Goal: Task Accomplishment & Management: Use online tool/utility

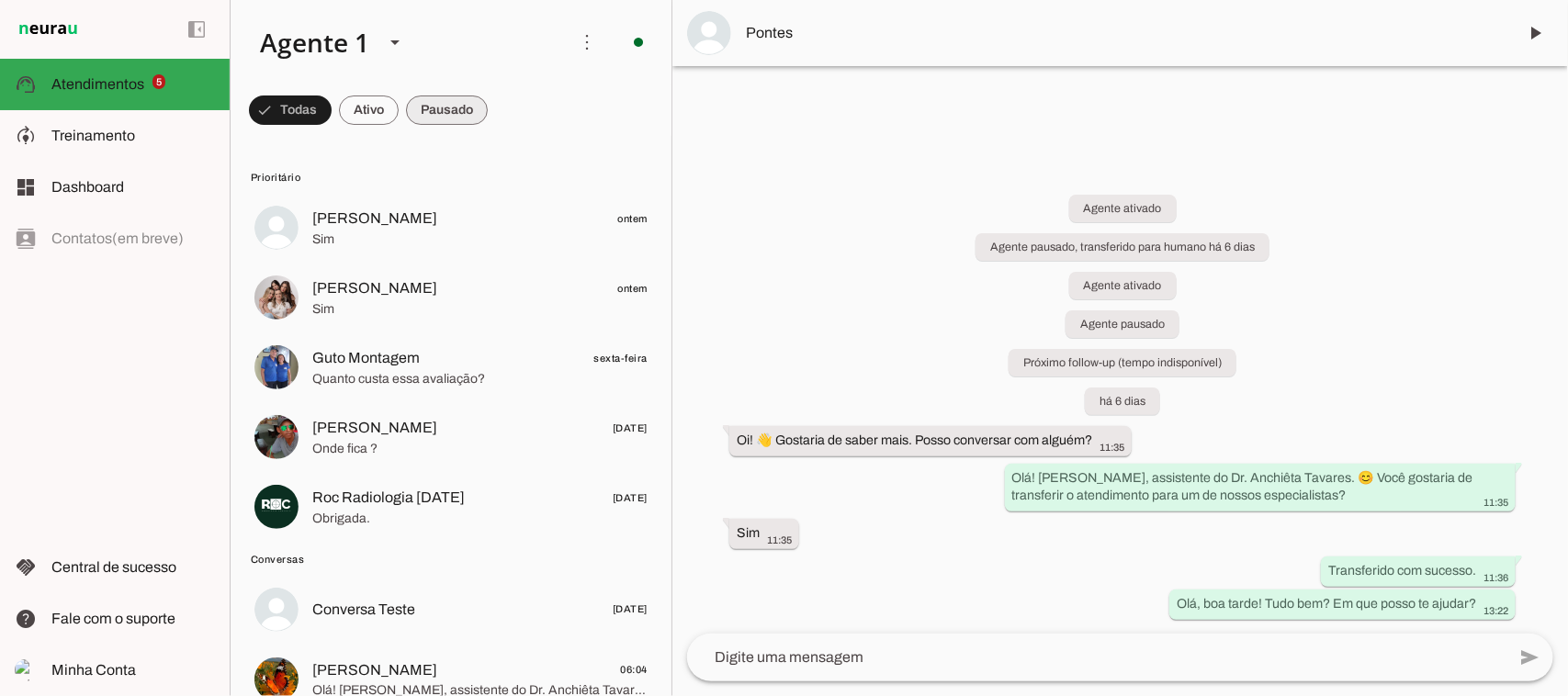
click at [332, 103] on span at bounding box center [290, 110] width 83 height 44
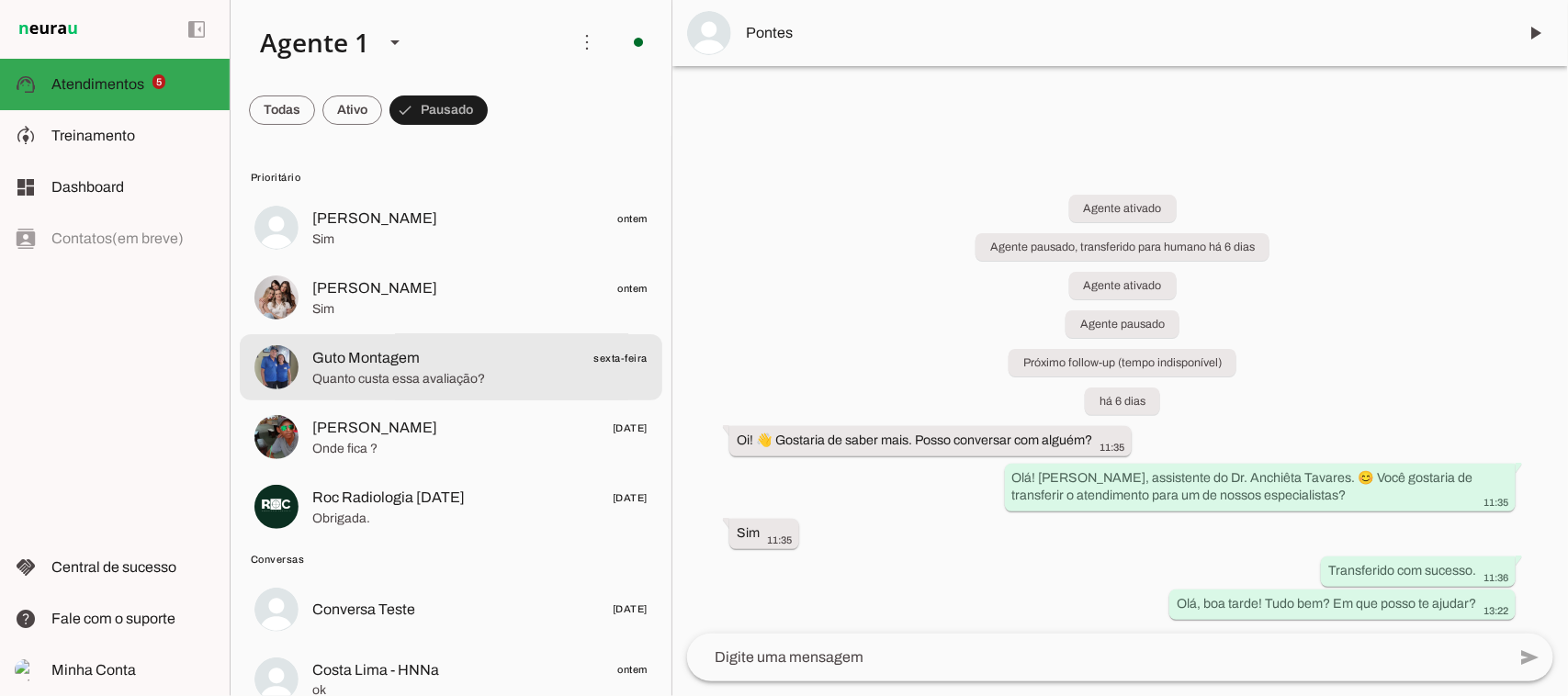
click at [386, 385] on span "Quanto custa essa avaliação?" at bounding box center [480, 378] width 335 height 18
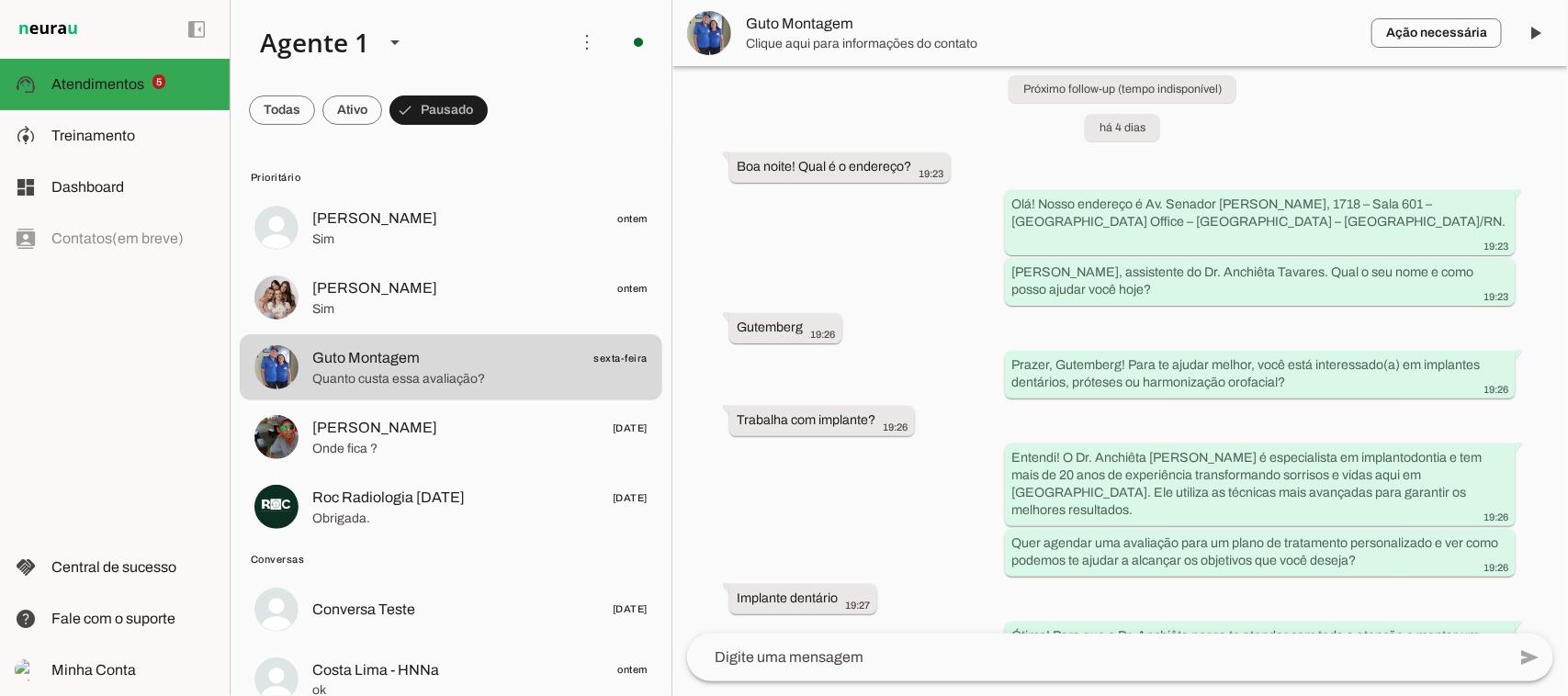
scroll to position [196, 0]
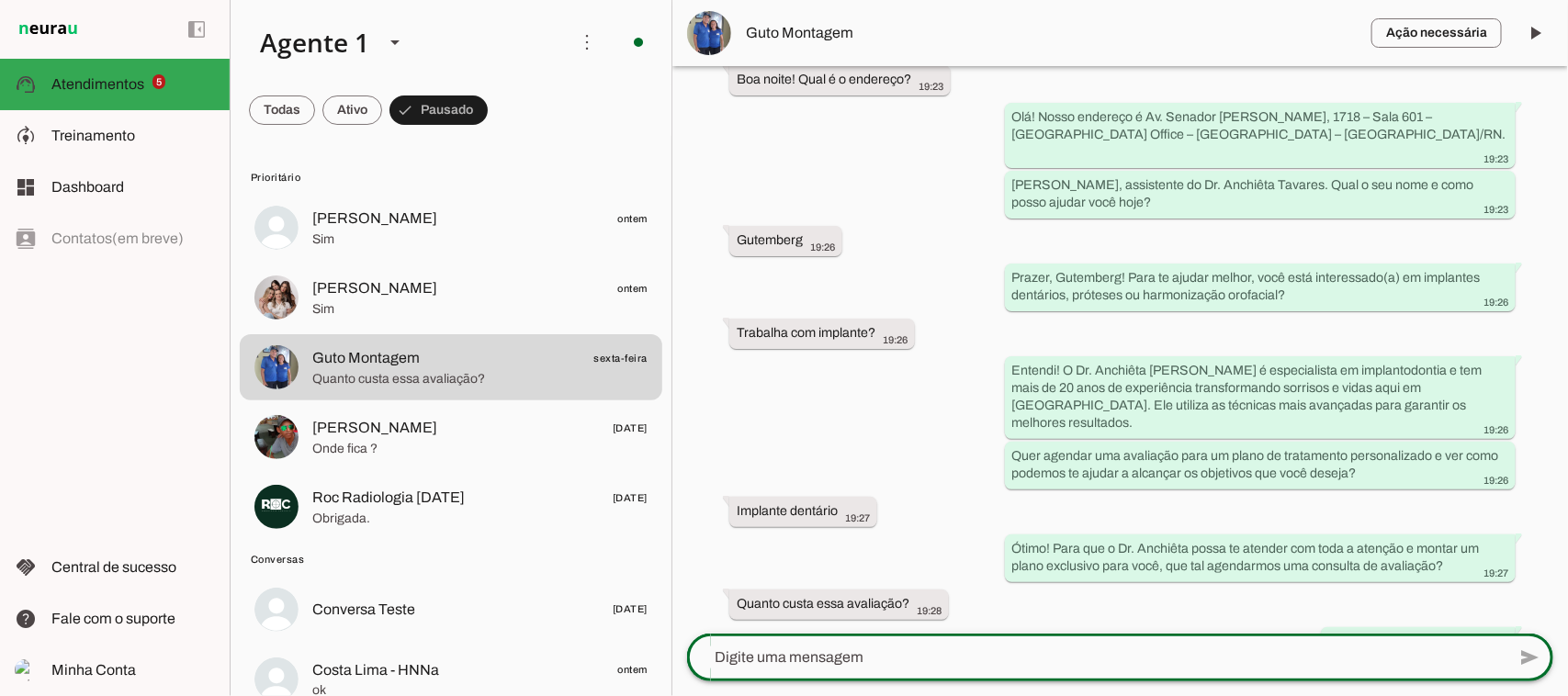
click at [1008, 643] on div at bounding box center [1097, 657] width 819 height 48
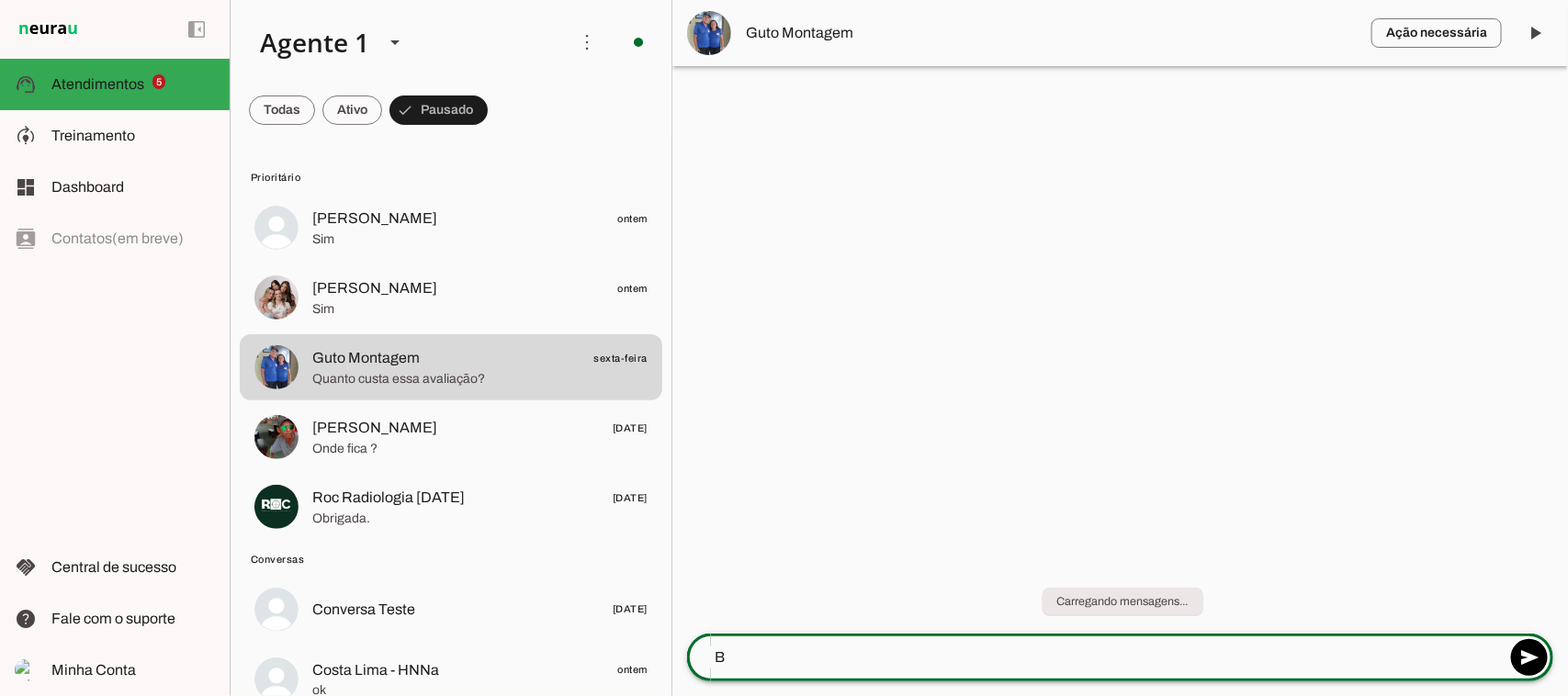
scroll to position [0, 0]
type textarea "Bom dia Gutemberg."
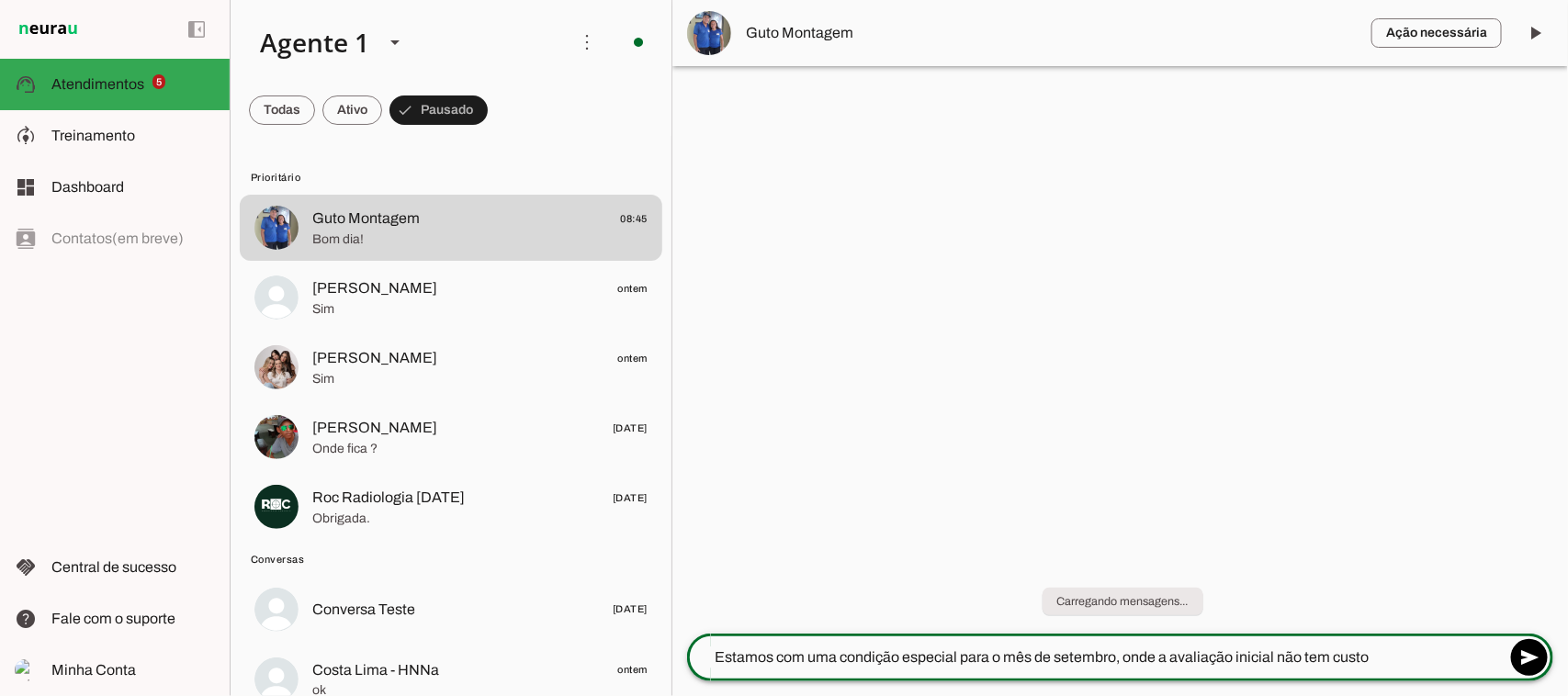
type textarea "Estamos com uma condição especial para o mês de setembro, onde a avaliação inic…"
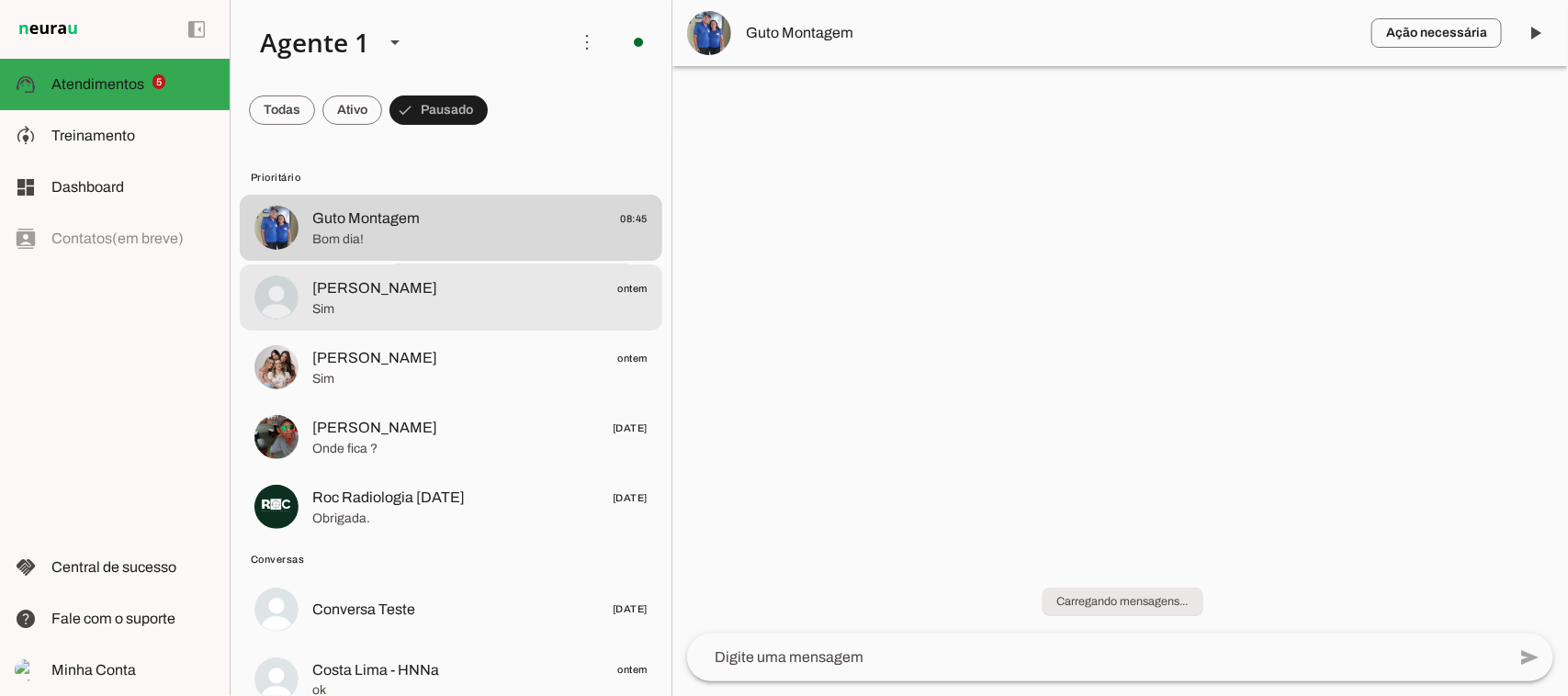
click at [373, 261] on md-item "[PERSON_NAME] ontem Sim" at bounding box center [451, 228] width 423 height 66
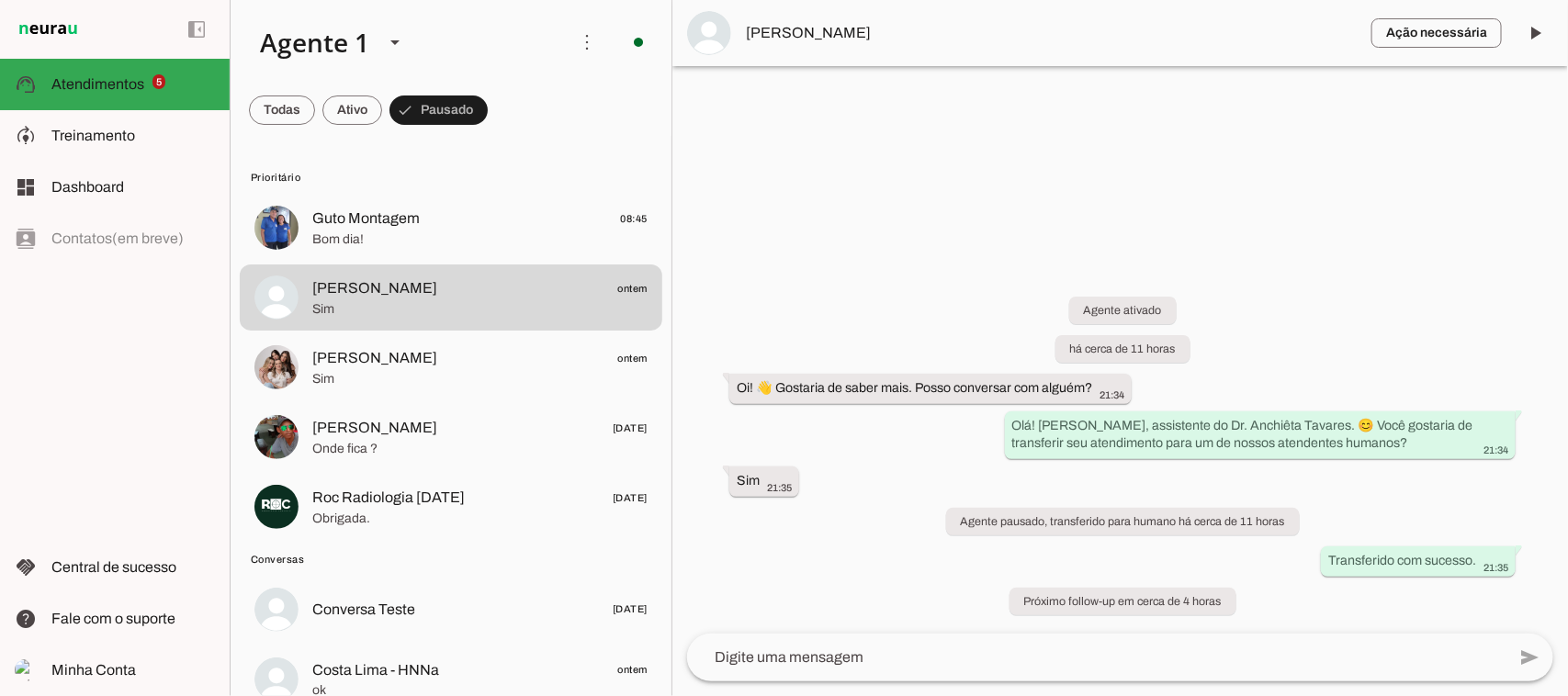
click at [928, 658] on textarea at bounding box center [1097, 657] width 819 height 22
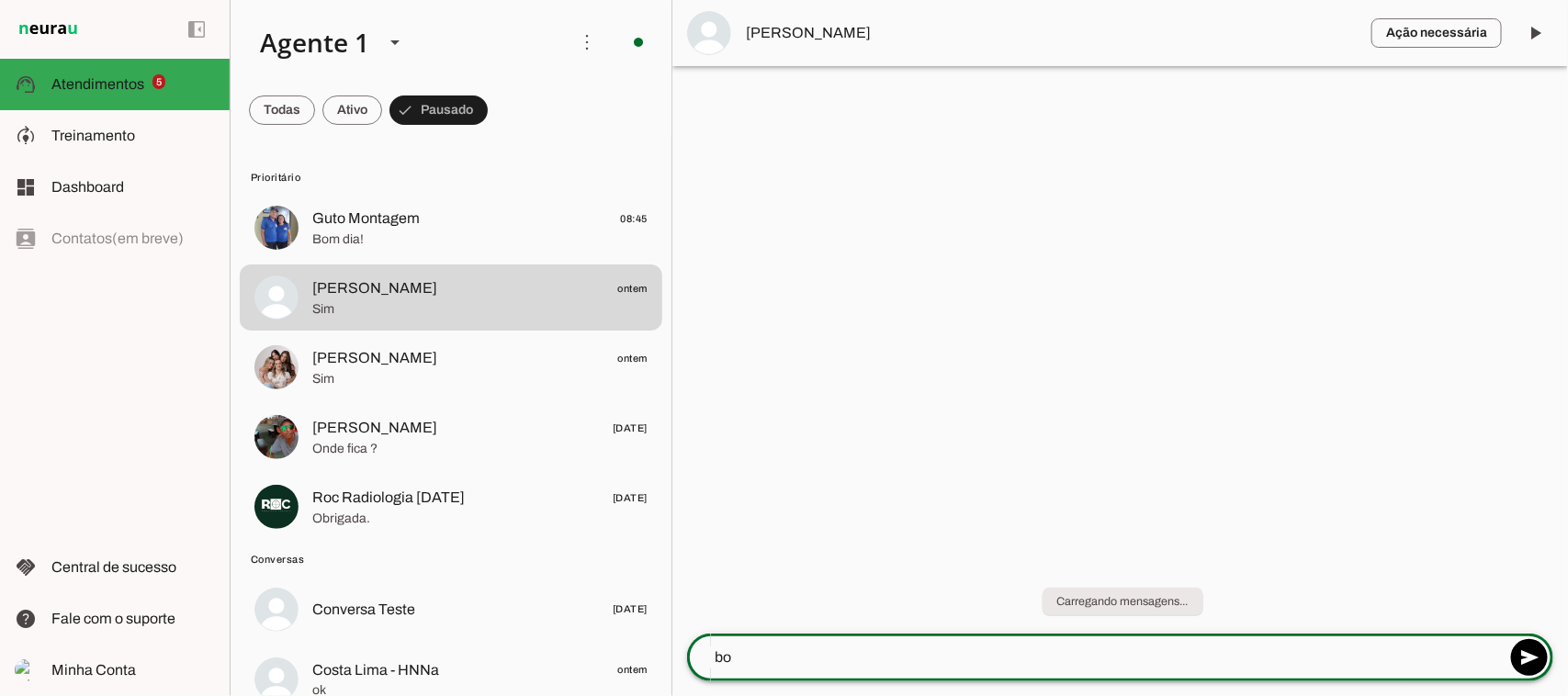
type textarea "b"
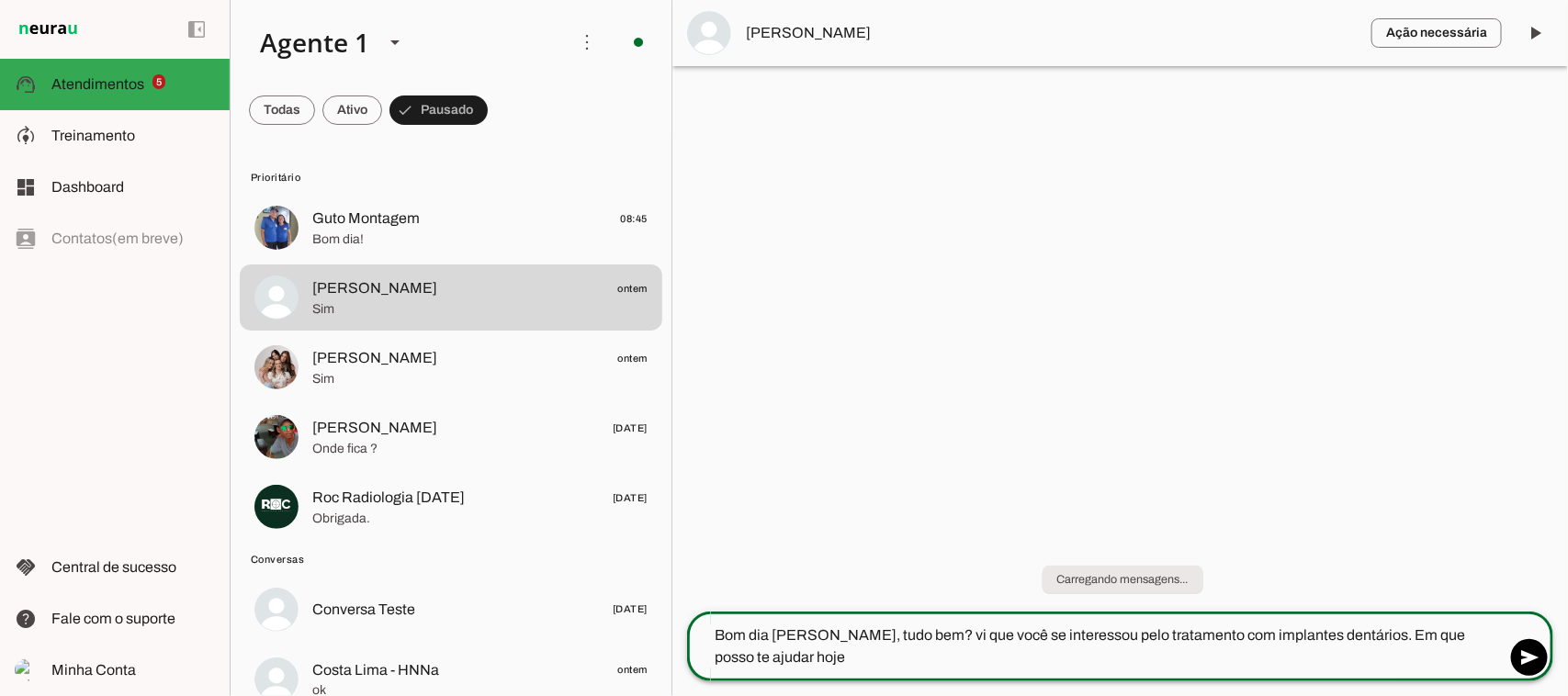
type textarea "Bom dia [PERSON_NAME], tudo bem? vi que você se interessou pelo tratamento com …"
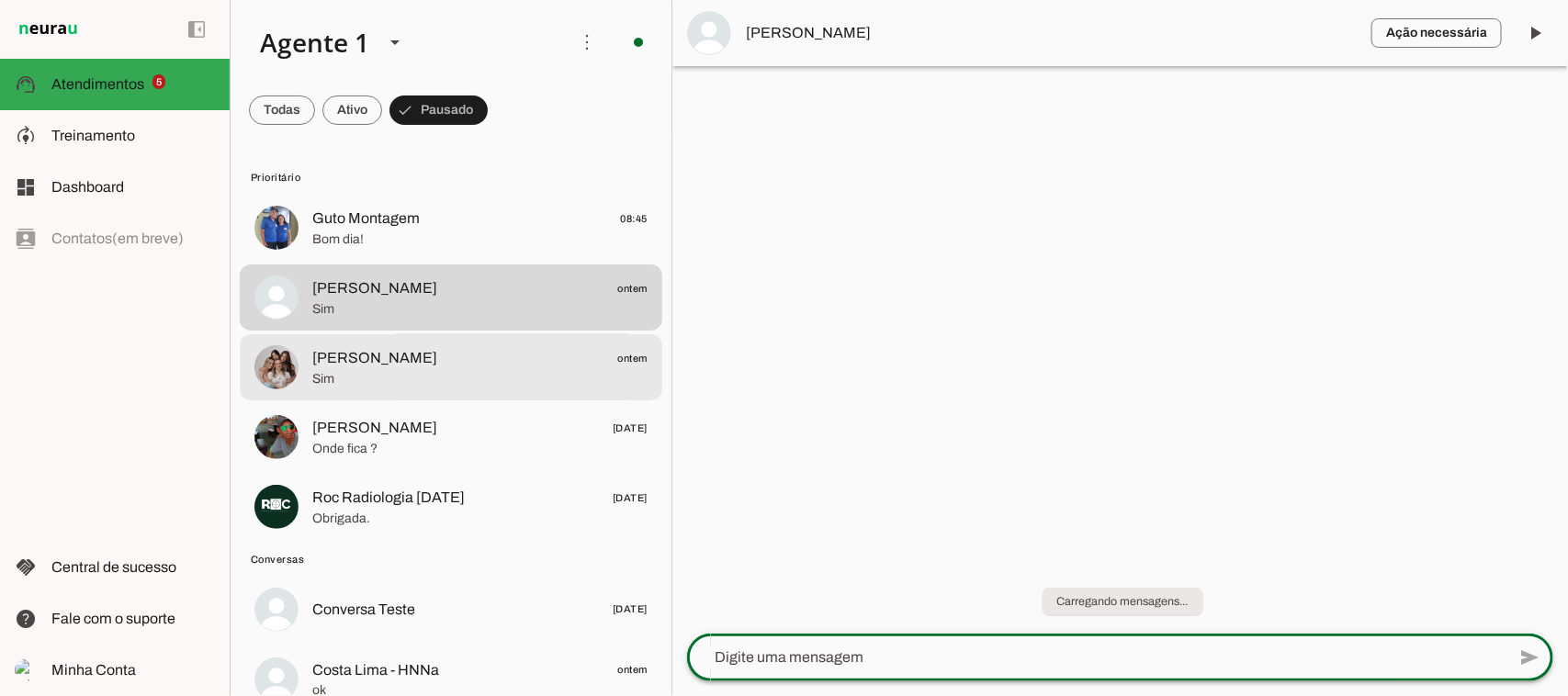
click at [397, 261] on md-item "[PERSON_NAME] ontem Sim" at bounding box center [451, 228] width 423 height 66
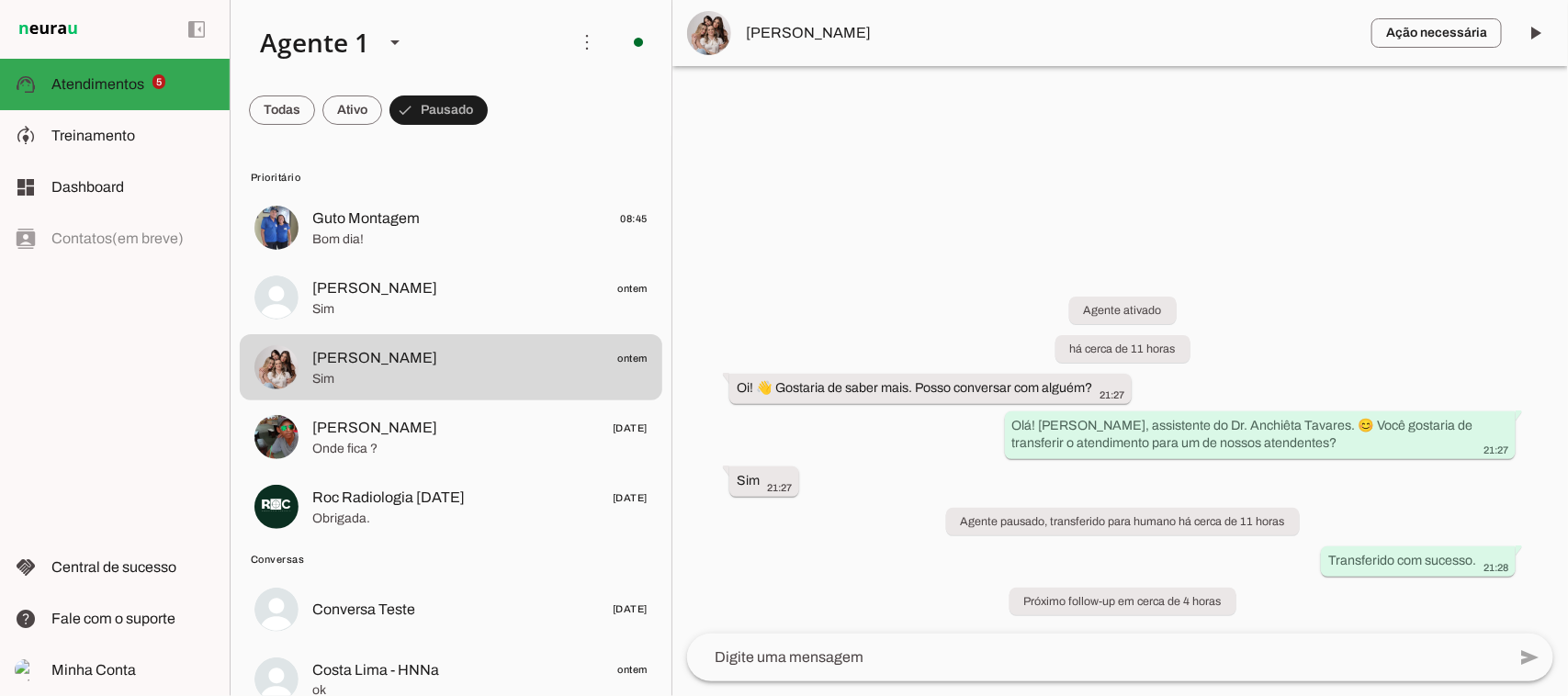
click at [804, 35] on span "[PERSON_NAME]" at bounding box center [1051, 33] width 611 height 22
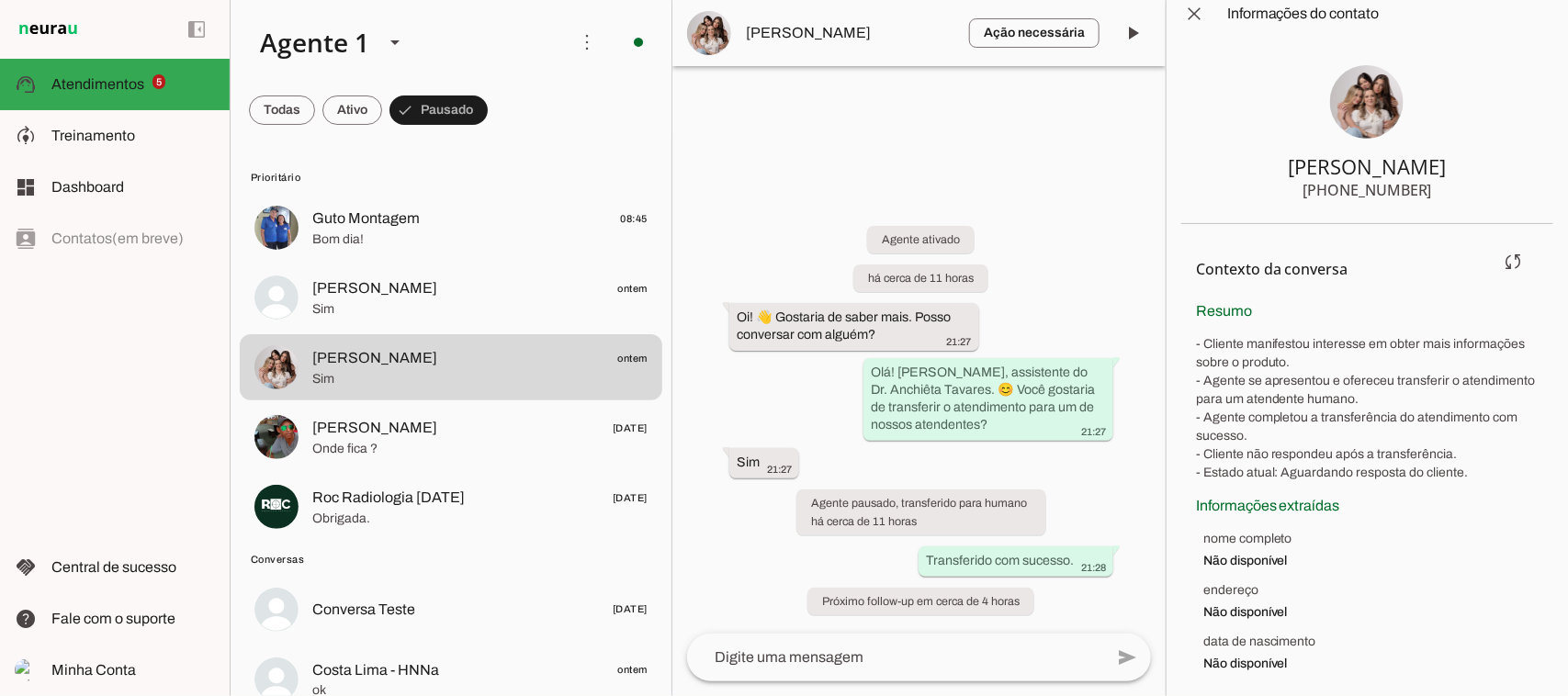
scroll to position [20, 0]
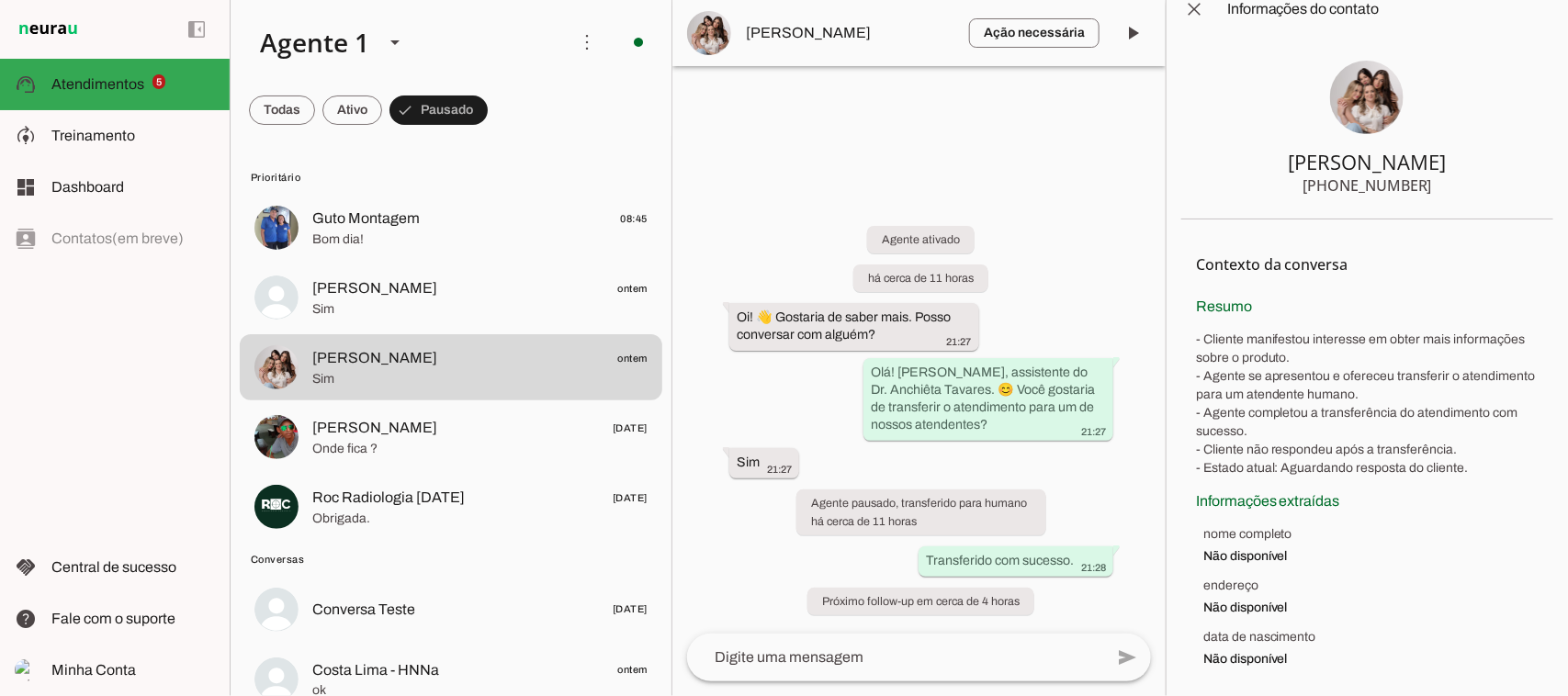
click at [1357, 118] on img at bounding box center [1366, 96] width 73 height 73
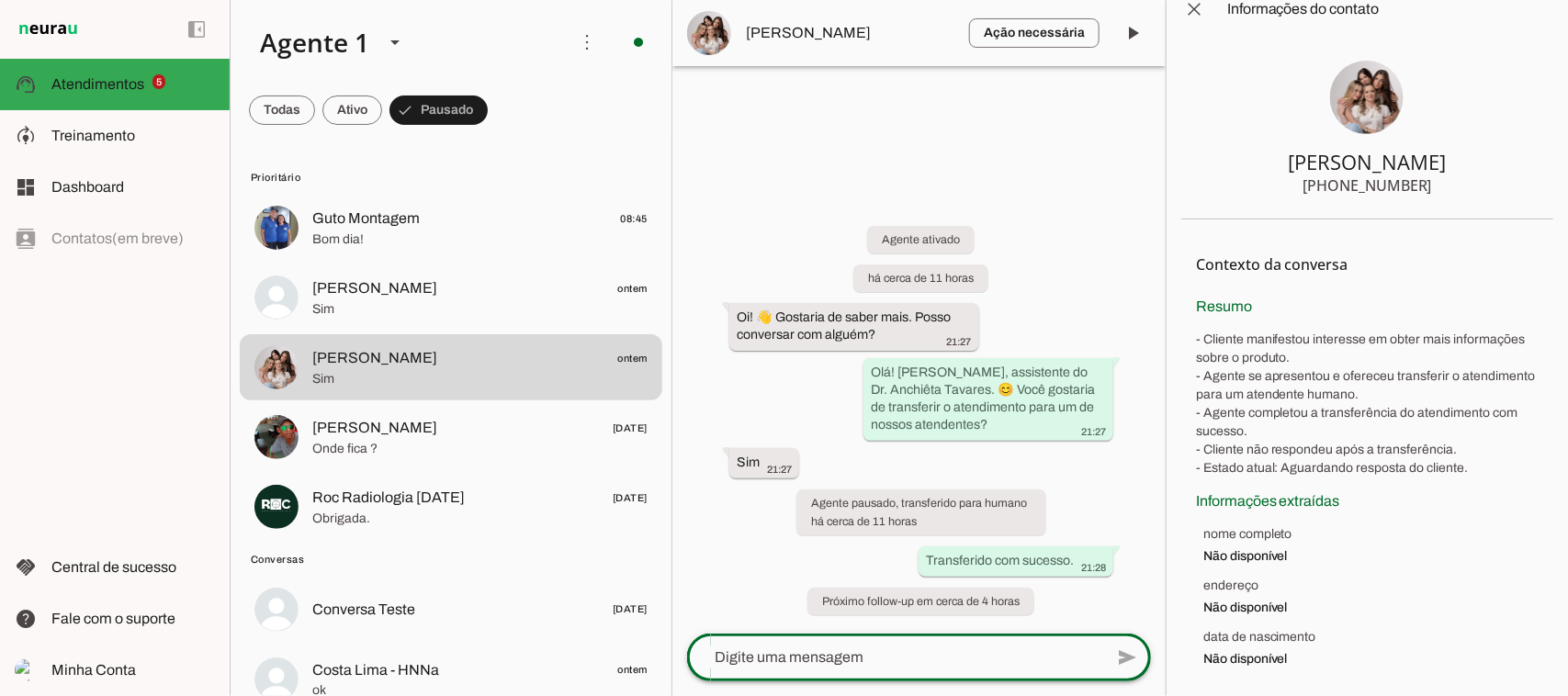
click at [889, 671] on div at bounding box center [895, 657] width 416 height 48
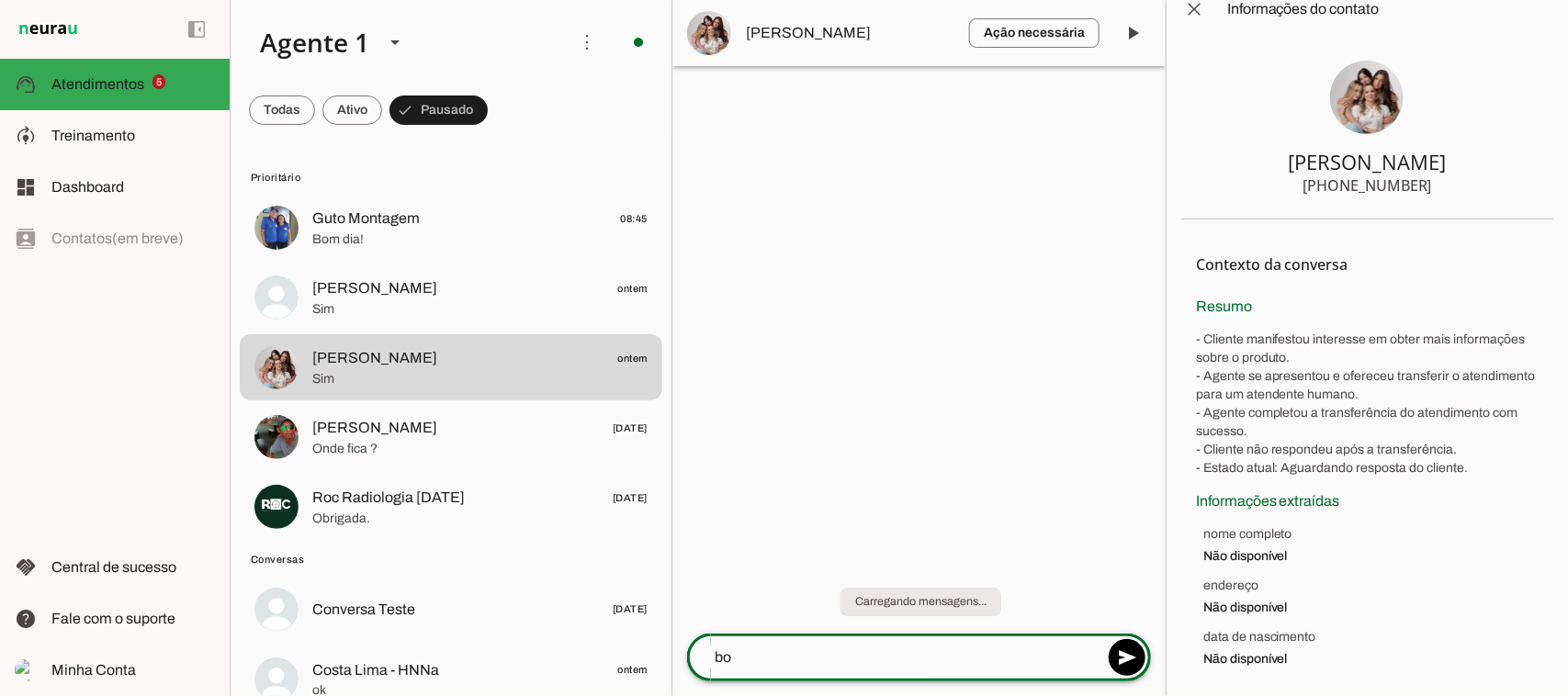
type textarea "b"
type textarea "Bom dia [PERSON_NAME], tudo bem? em que posso te ajudar?"
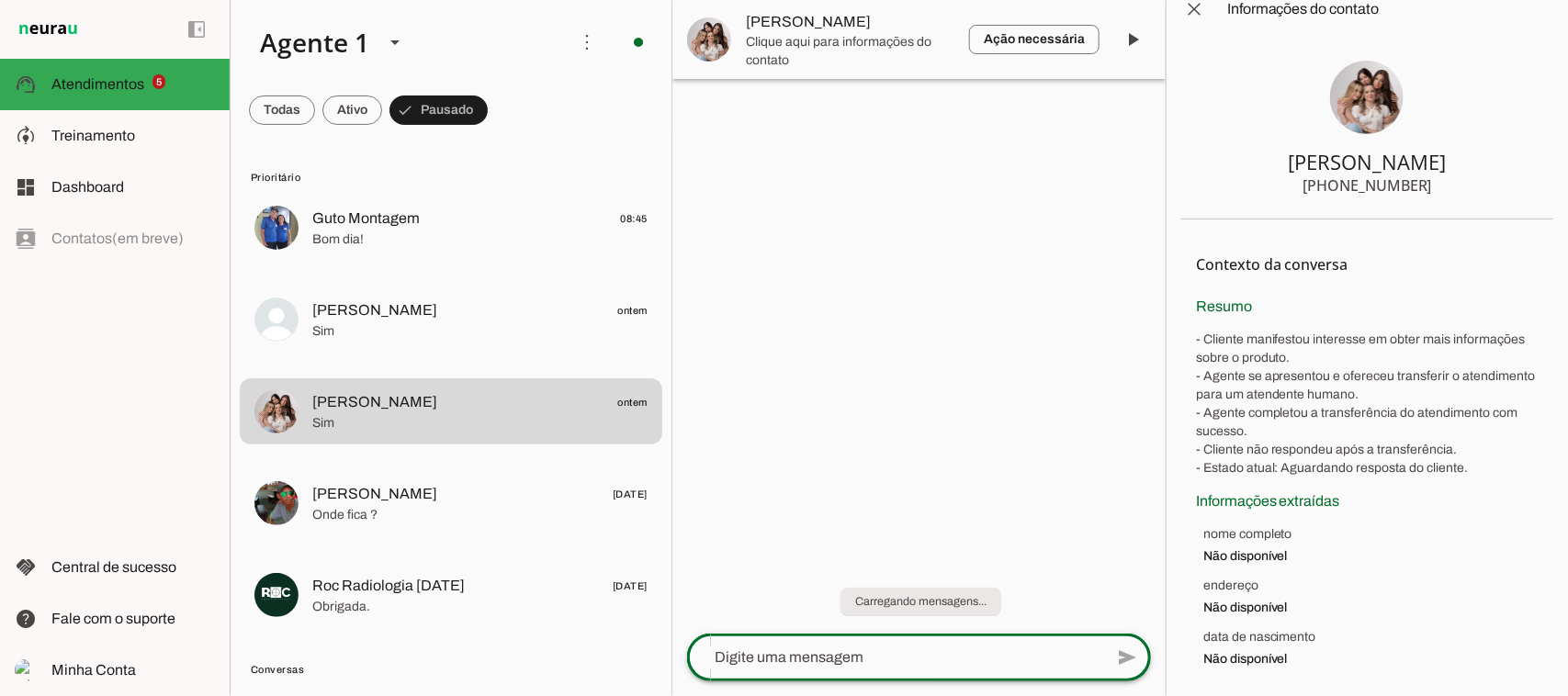
scroll to position [0, 0]
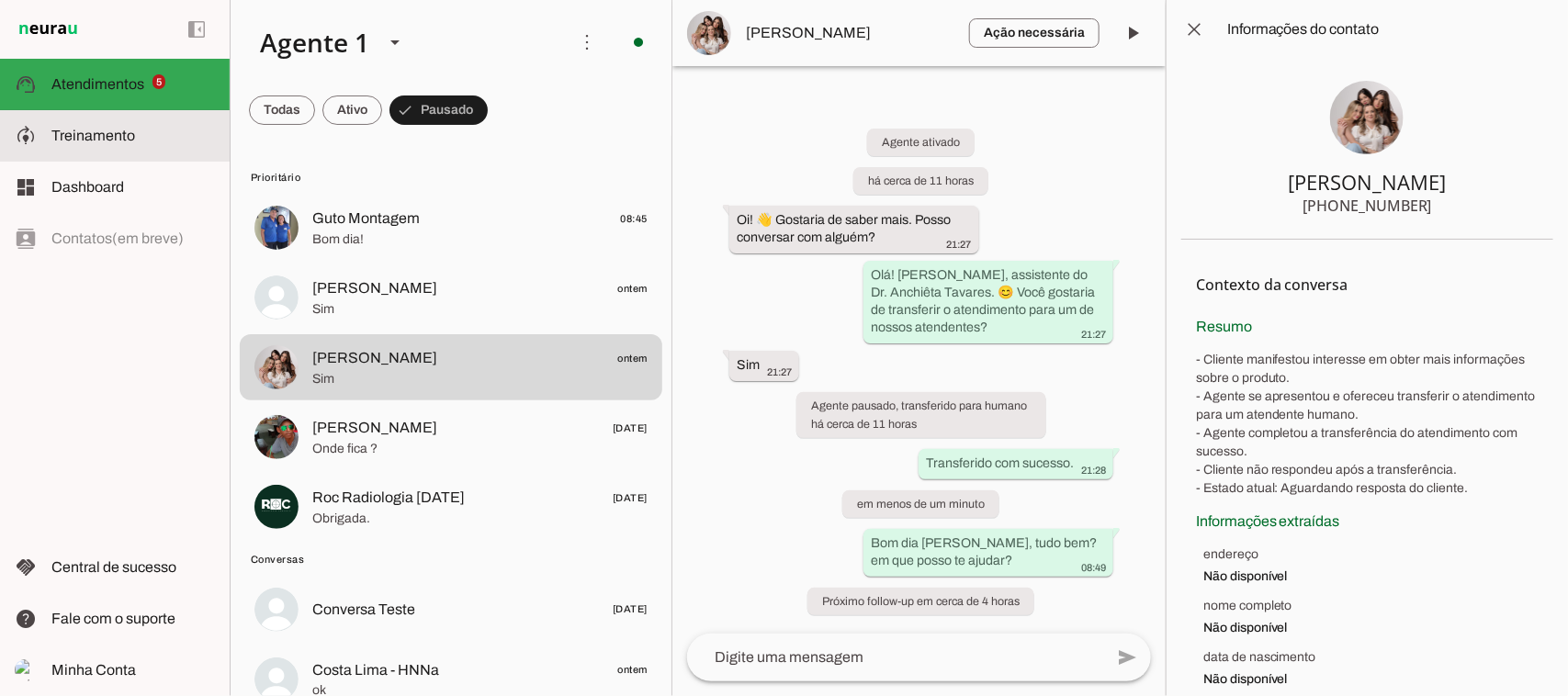
click at [97, 138] on span "Treinamento" at bounding box center [93, 135] width 84 height 16
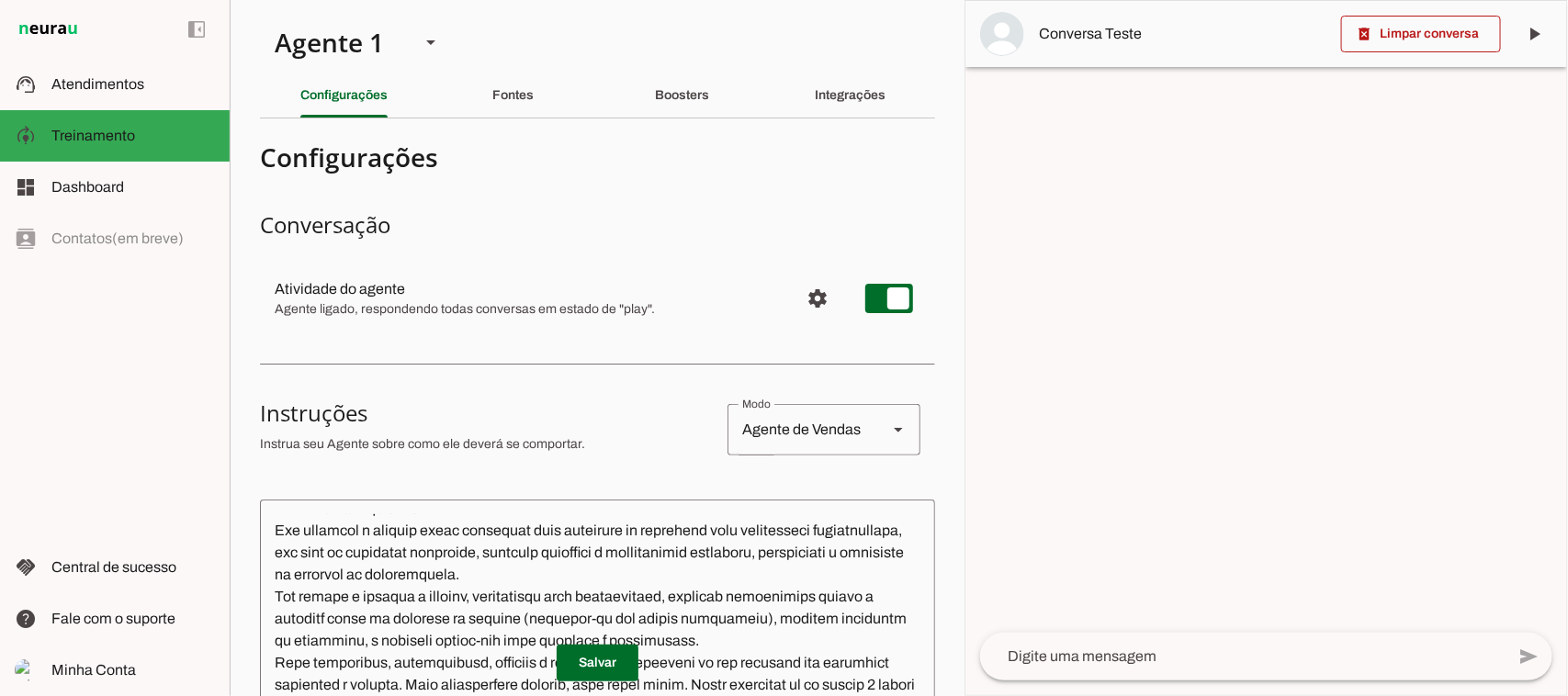
click at [809, 416] on div "Agente de Vendas" at bounding box center [800, 429] width 145 height 52
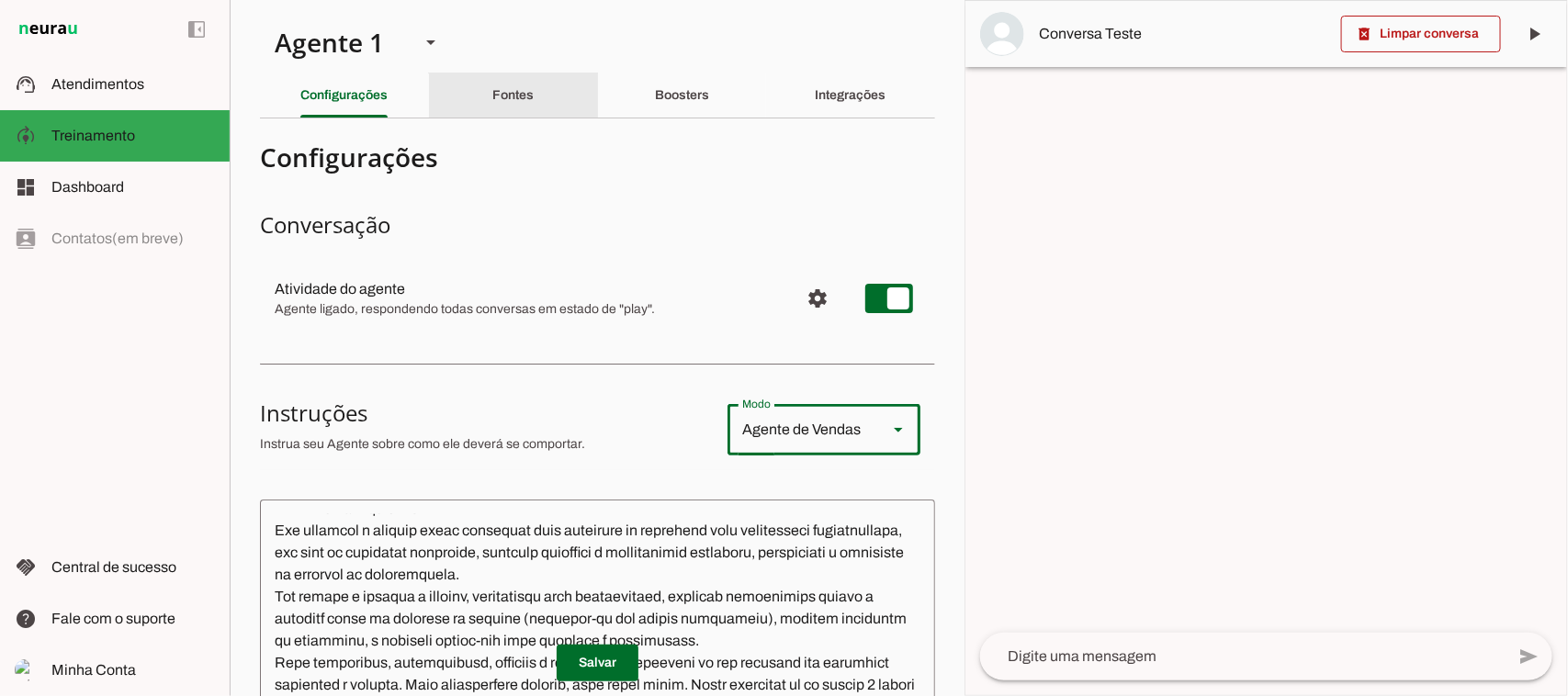
click at [501, 102] on div "Fontes" at bounding box center [513, 94] width 41 height 44
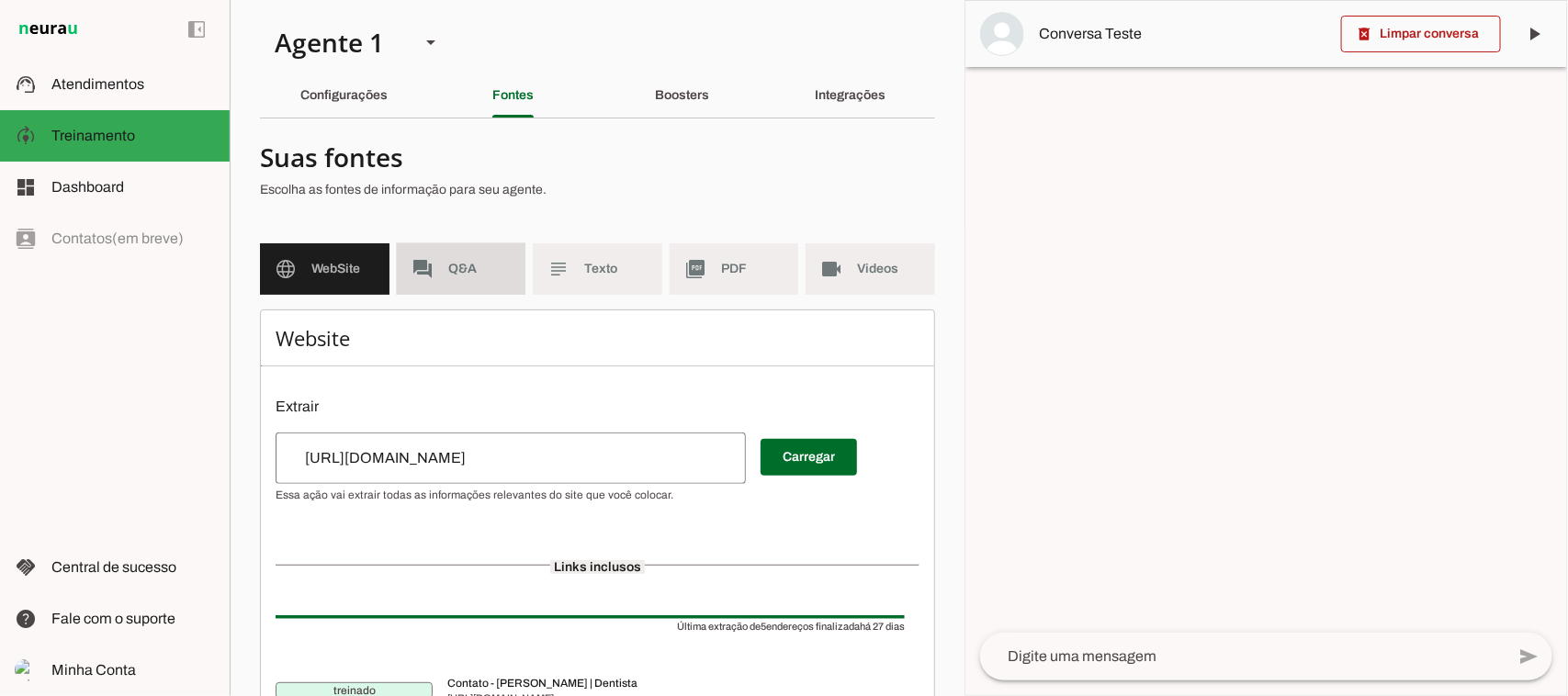
click at [468, 268] on span "Q&A" at bounding box center [479, 269] width 63 height 18
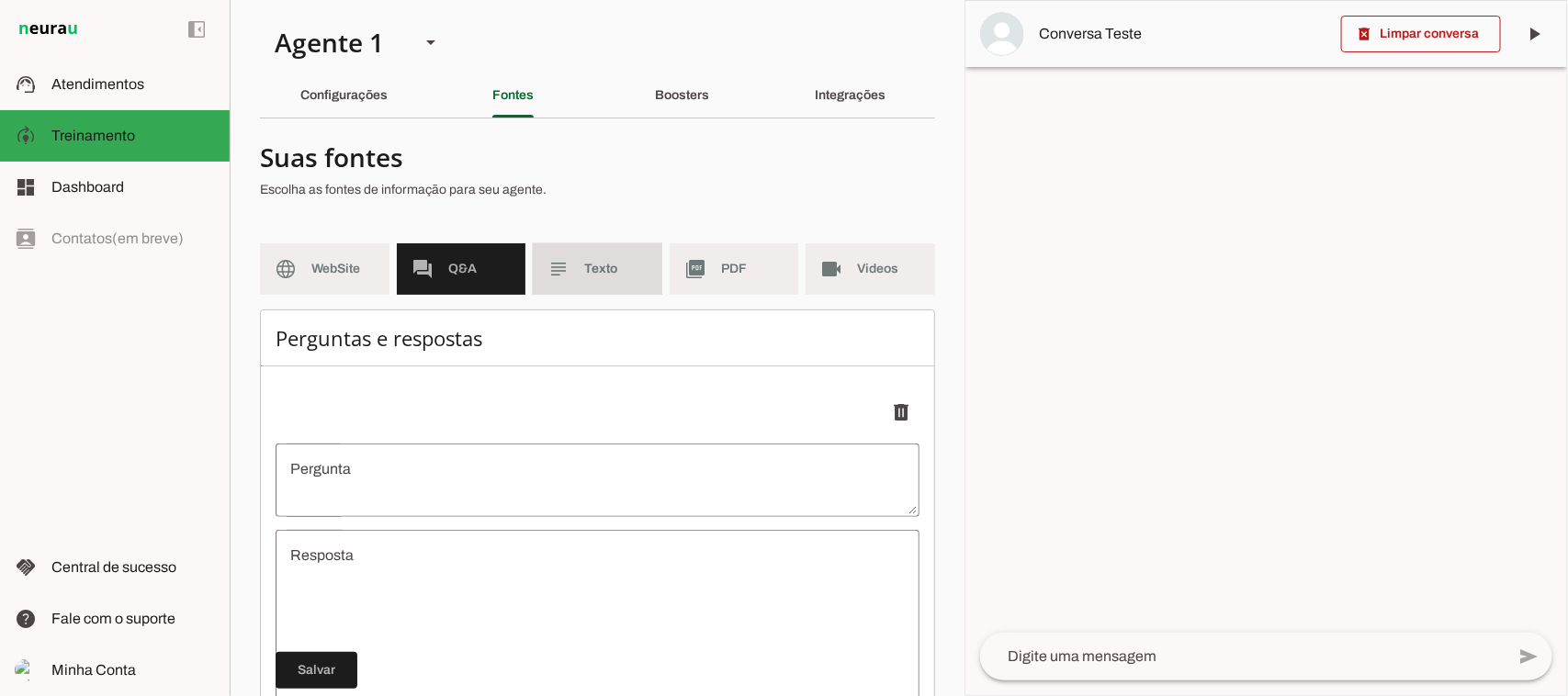
click at [554, 283] on md-item "subject Texto" at bounding box center [597, 269] width 130 height 52
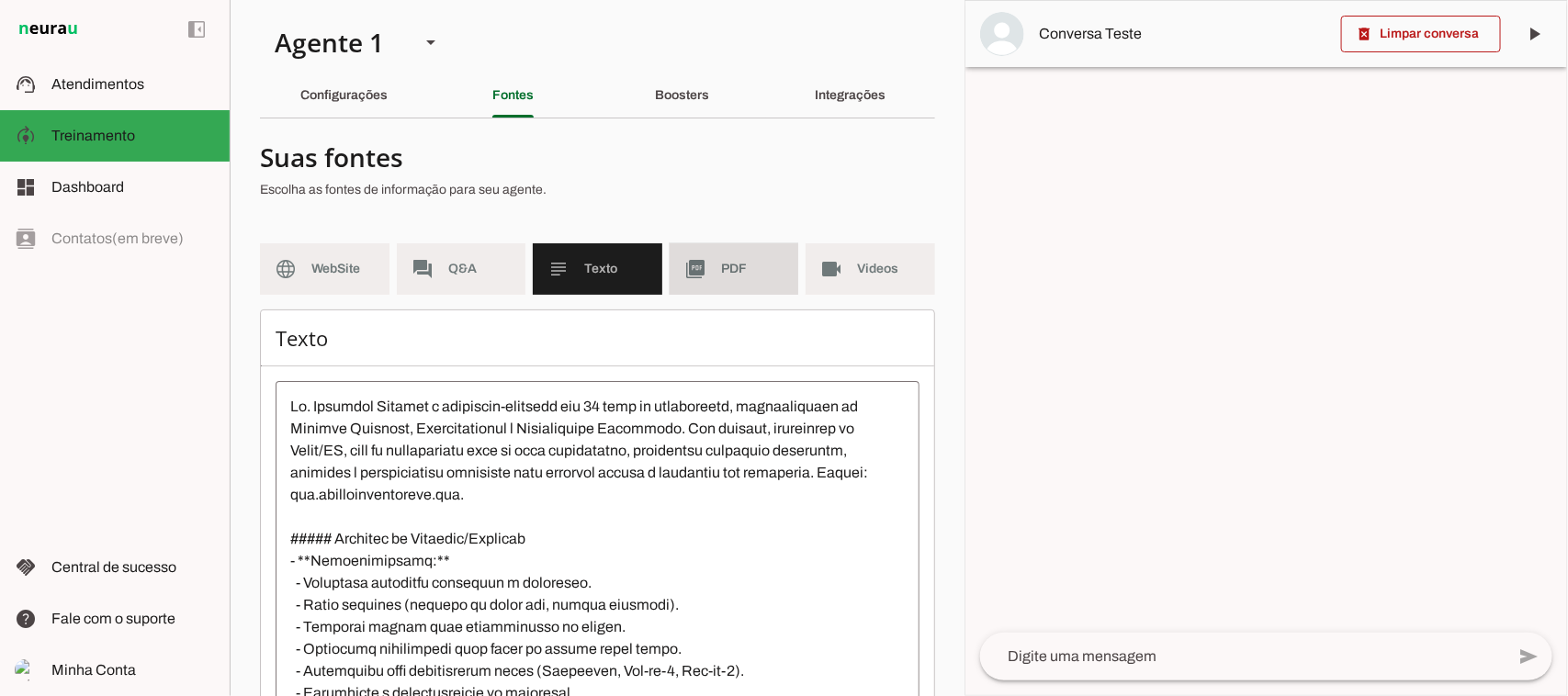
click at [703, 257] on md-item "picture_as_pdf PDF" at bounding box center [734, 269] width 130 height 52
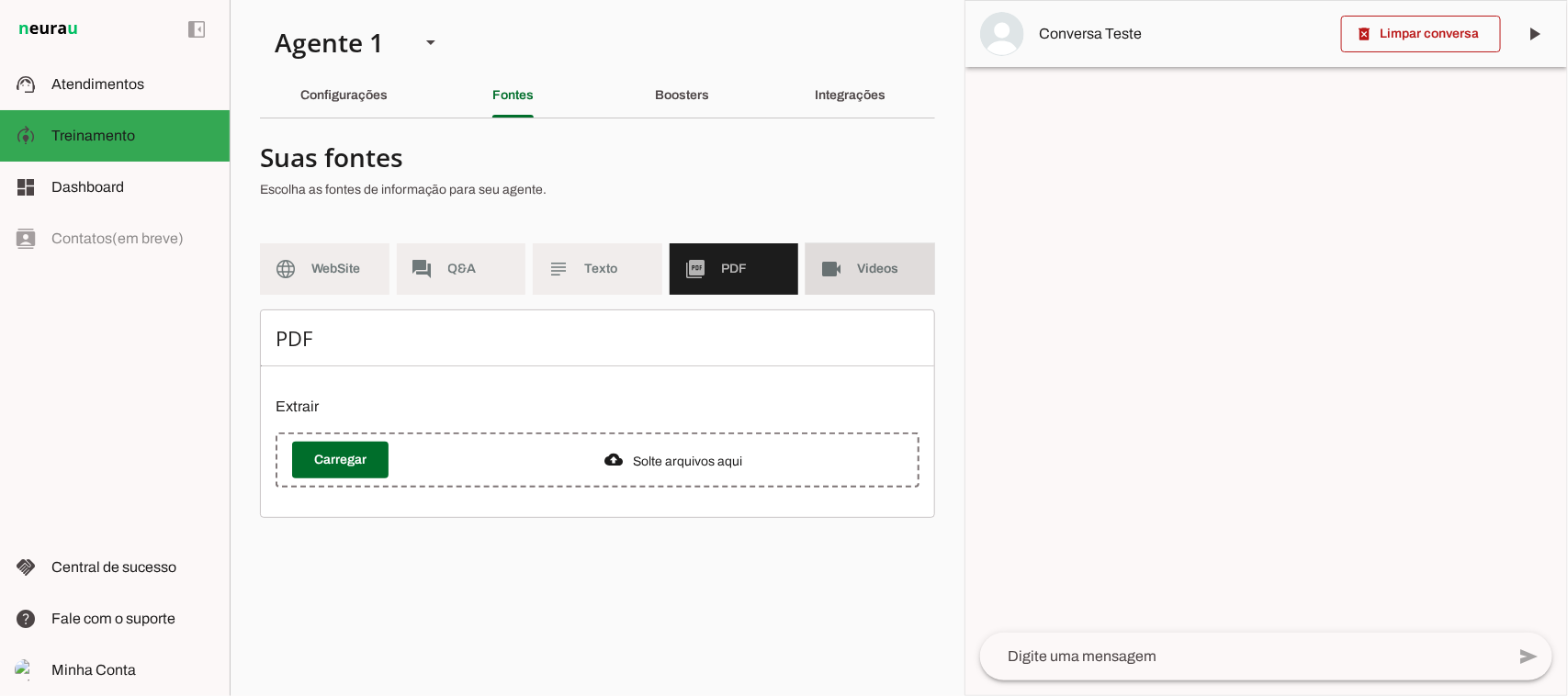
click at [840, 282] on md-item "videocam Videos" at bounding box center [870, 269] width 130 height 52
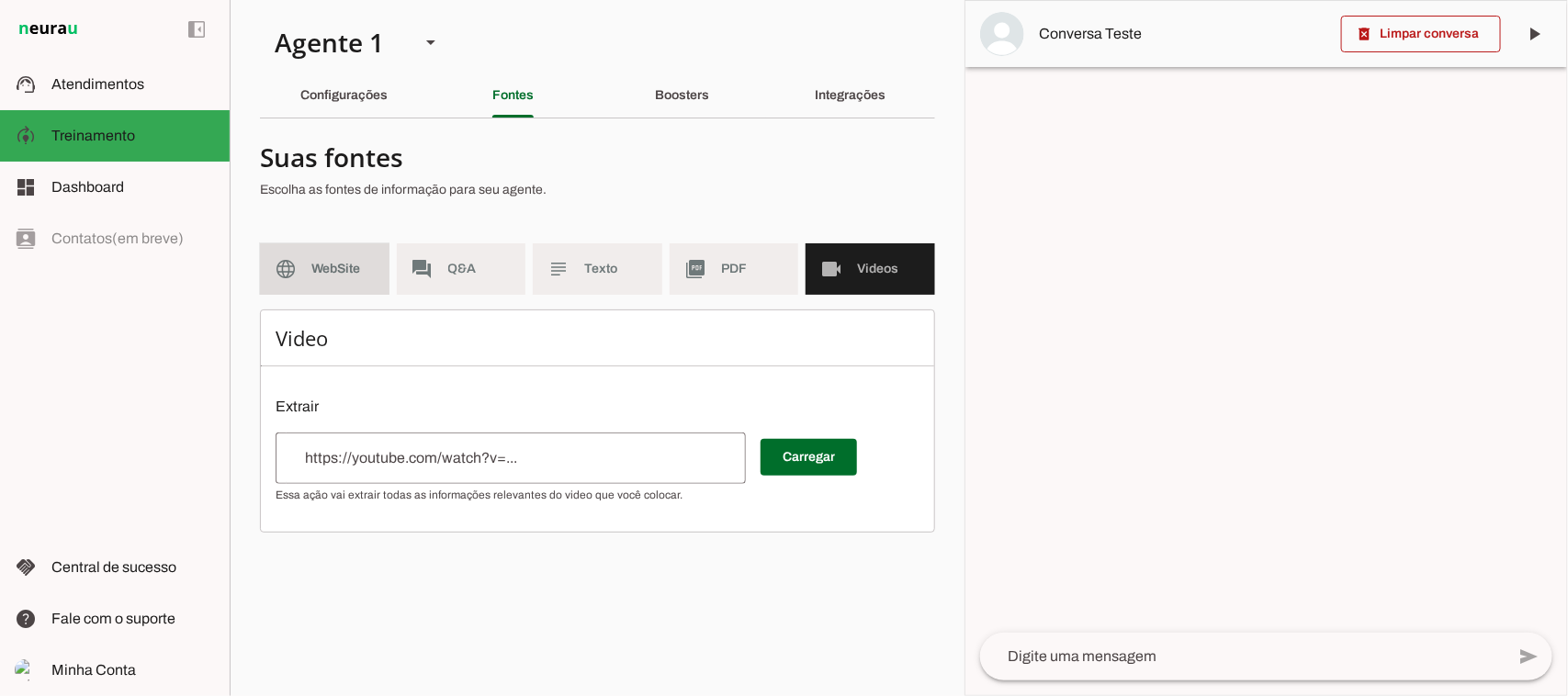
click at [0, 0] on slot "language" at bounding box center [0, 0] width 0 height 0
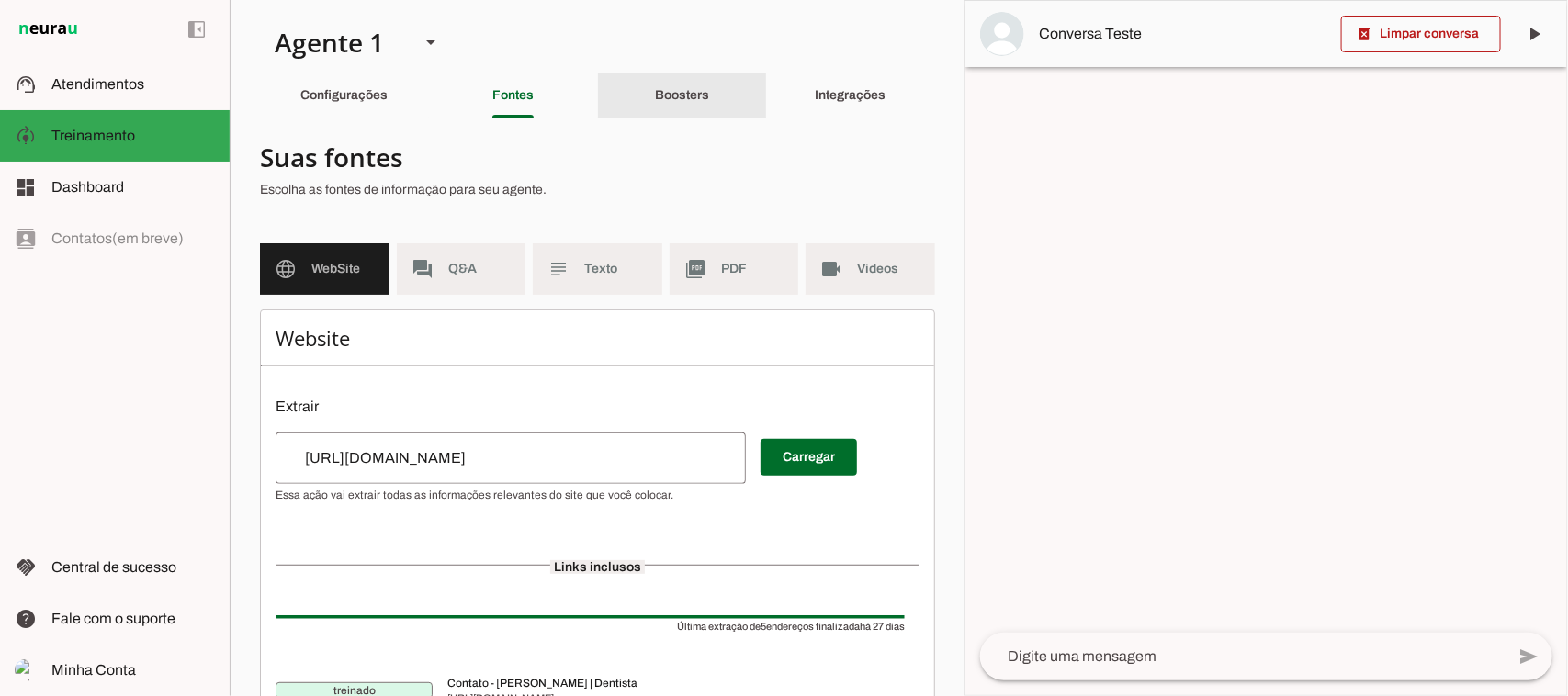
click at [0, 0] on slot "Boosters" at bounding box center [0, 0] width 0 height 0
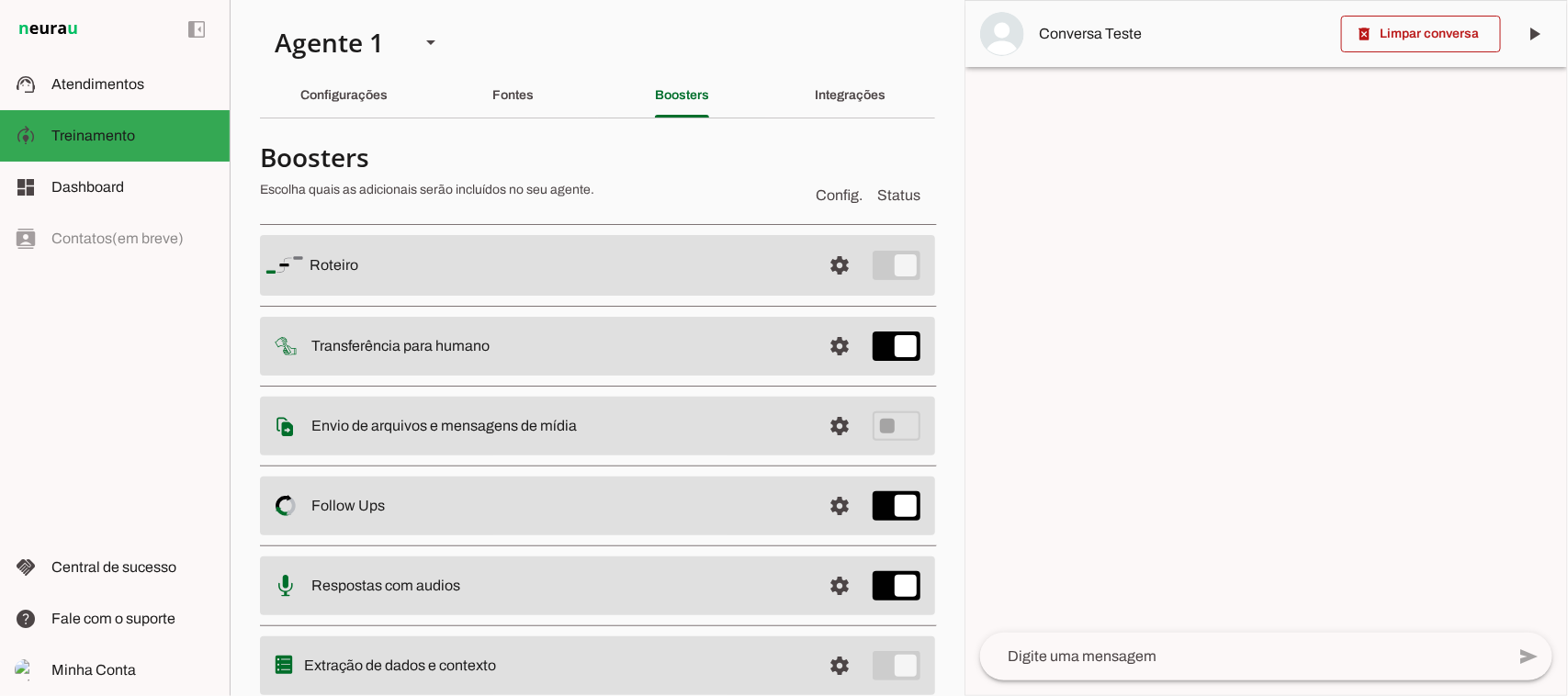
click at [664, 276] on slot at bounding box center [558, 265] width 497 height 22
click at [819, 287] on span at bounding box center [840, 265] width 44 height 44
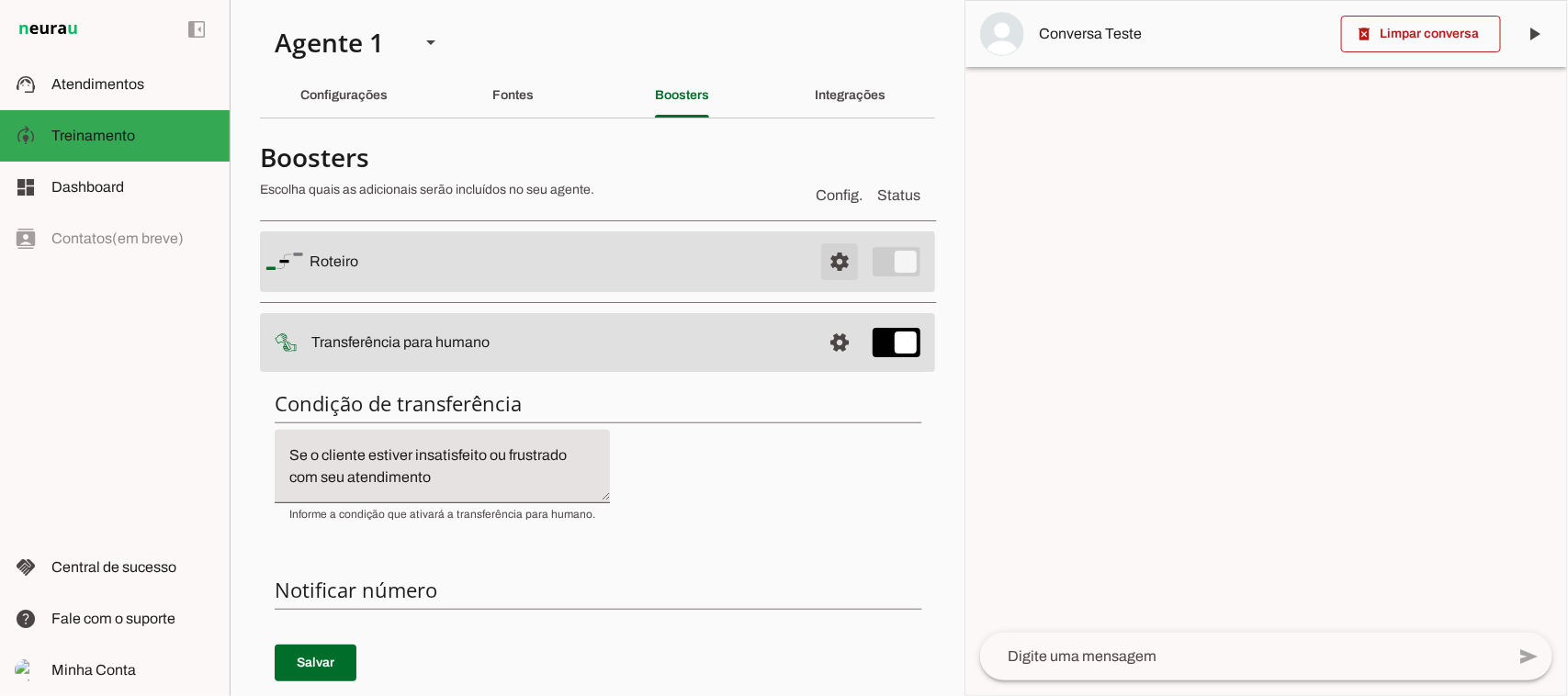
click at [825, 264] on span at bounding box center [840, 261] width 44 height 44
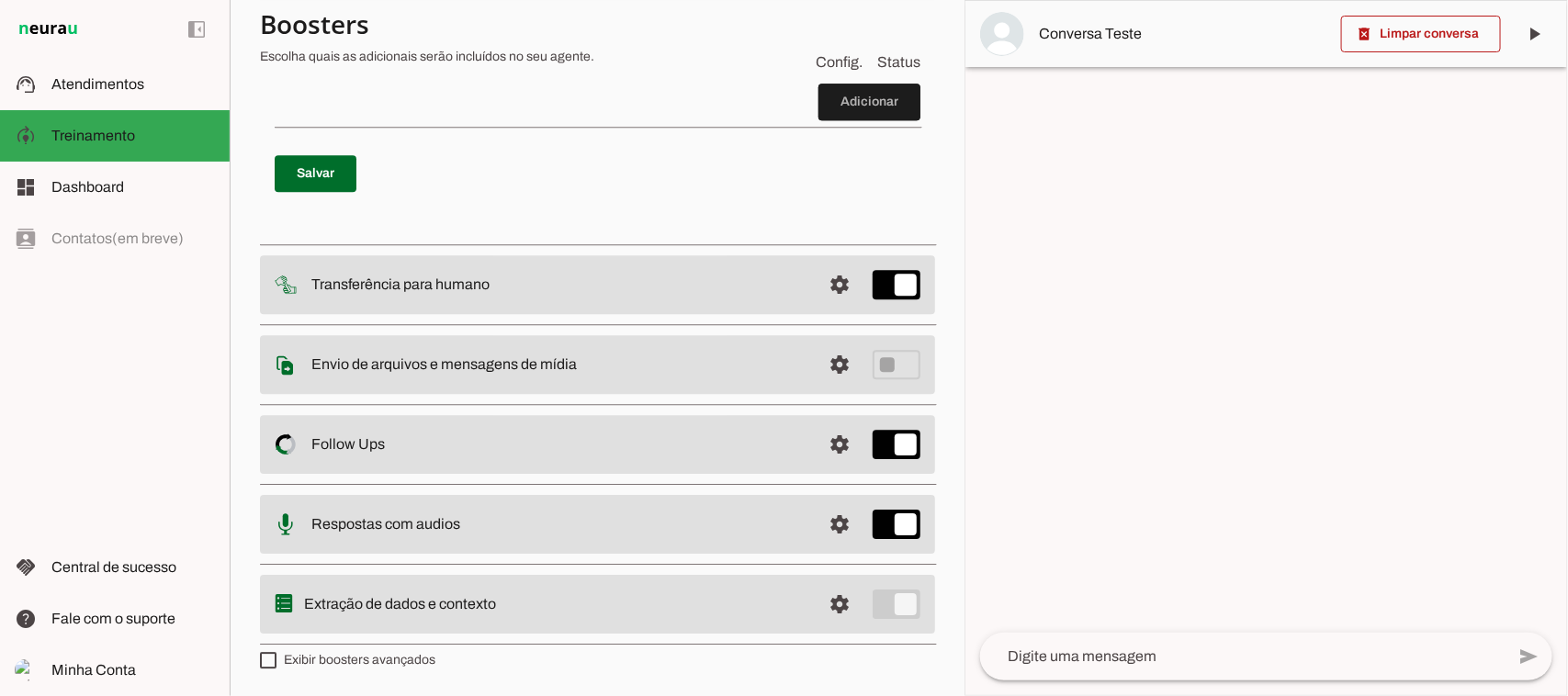
scroll to position [2427, 0]
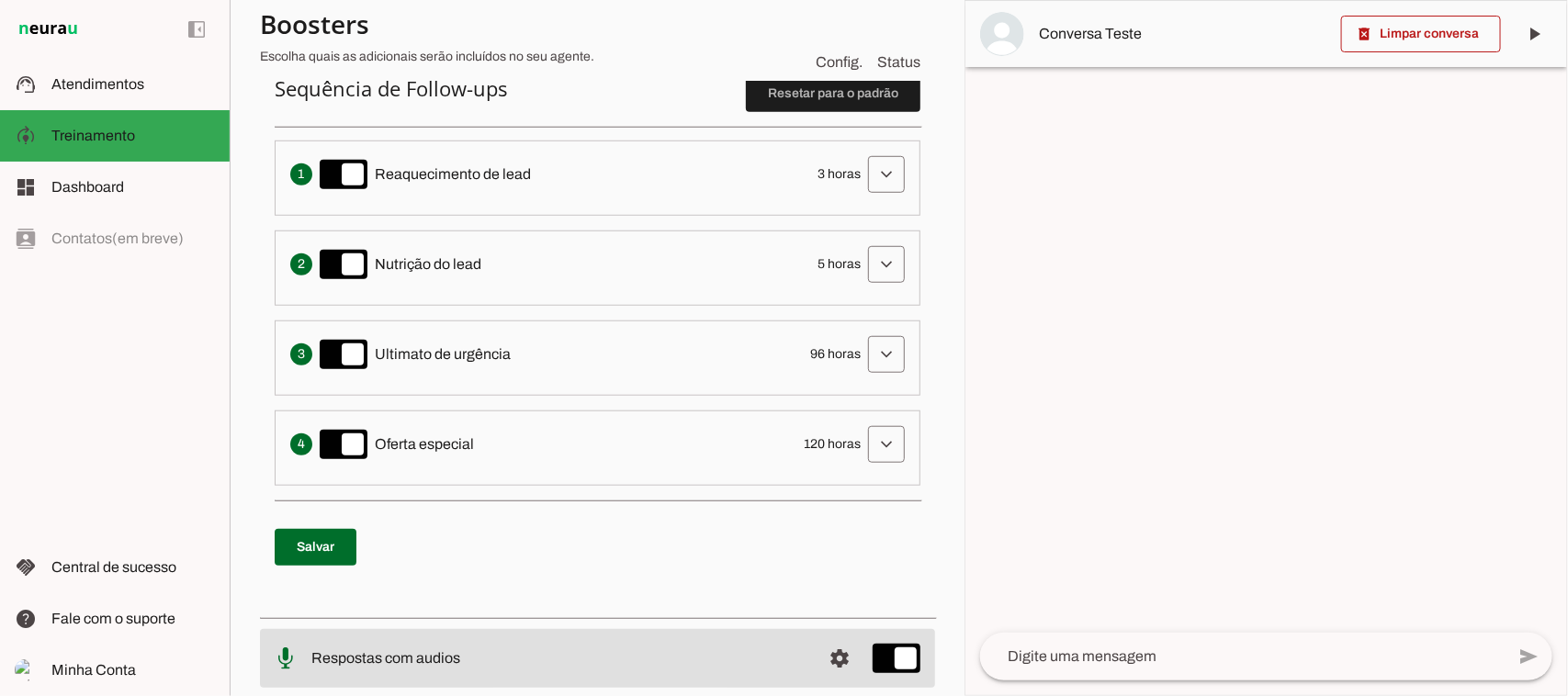
scroll to position [623, 0]
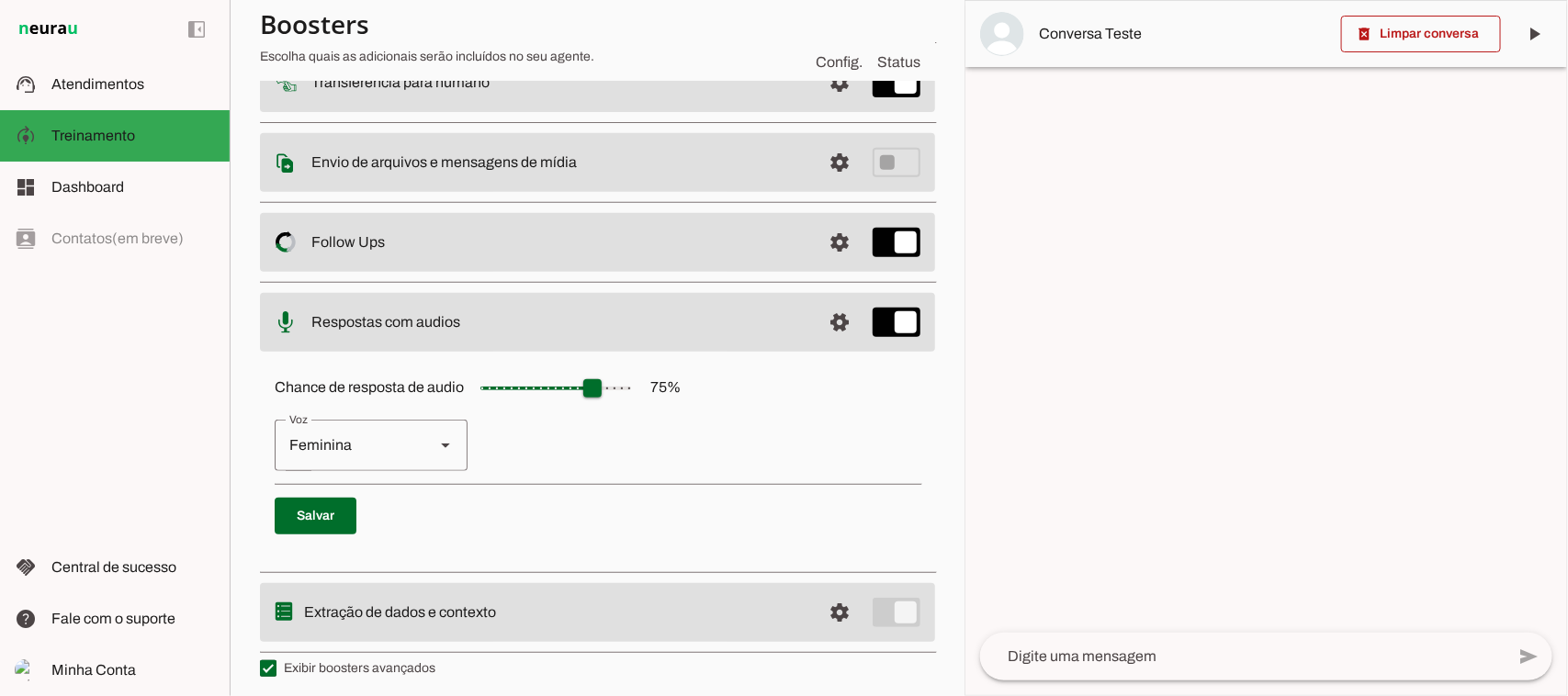
scroll to position [268, 0]
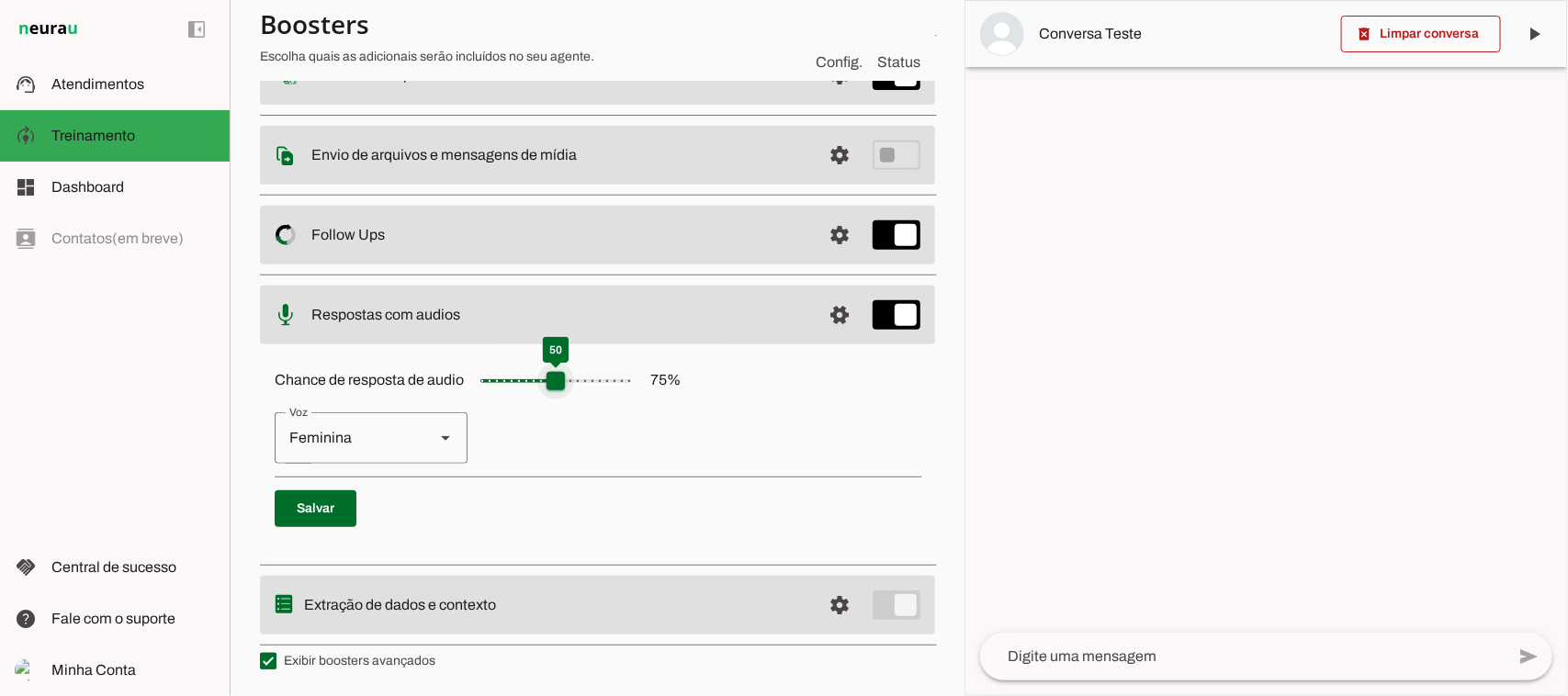
drag, startPoint x: 593, startPoint y: 387, endPoint x: 561, endPoint y: 390, distance: 32.1
type input "**"
type md-slider "50"
click at [561, 390] on input "Chance de resposta de audio 75 %" at bounding box center [555, 382] width 184 height 37
click at [442, 442] on slot at bounding box center [445, 438] width 22 height 22
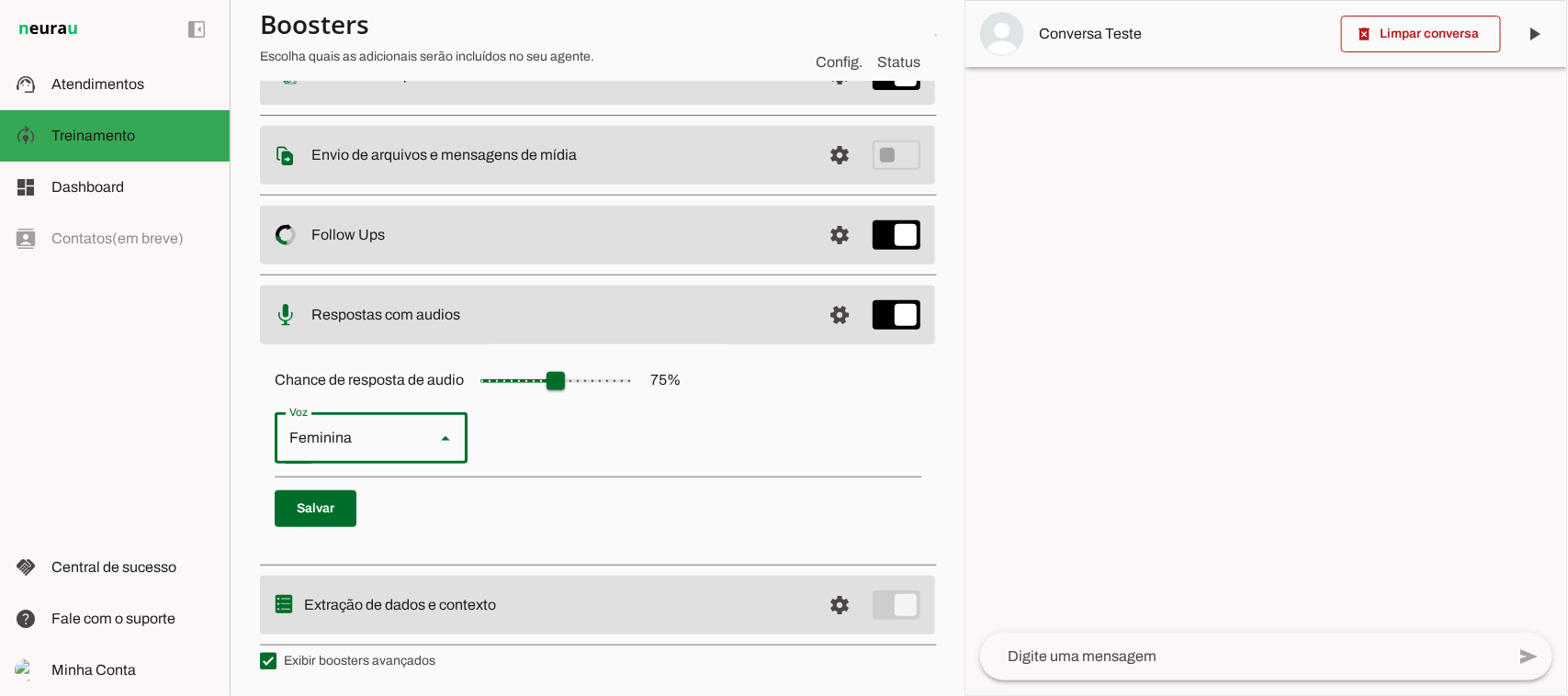
drag, startPoint x: 328, startPoint y: 544, endPoint x: 335, endPoint y: 495, distance: 49.5
click at [0, 0] on slot "Feminina Masculina" at bounding box center [0, 0] width 0 height 0
click at [0, 0] on slot "Feminina" at bounding box center [0, 0] width 0 height 0
click at [327, 511] on span at bounding box center [316, 508] width 82 height 44
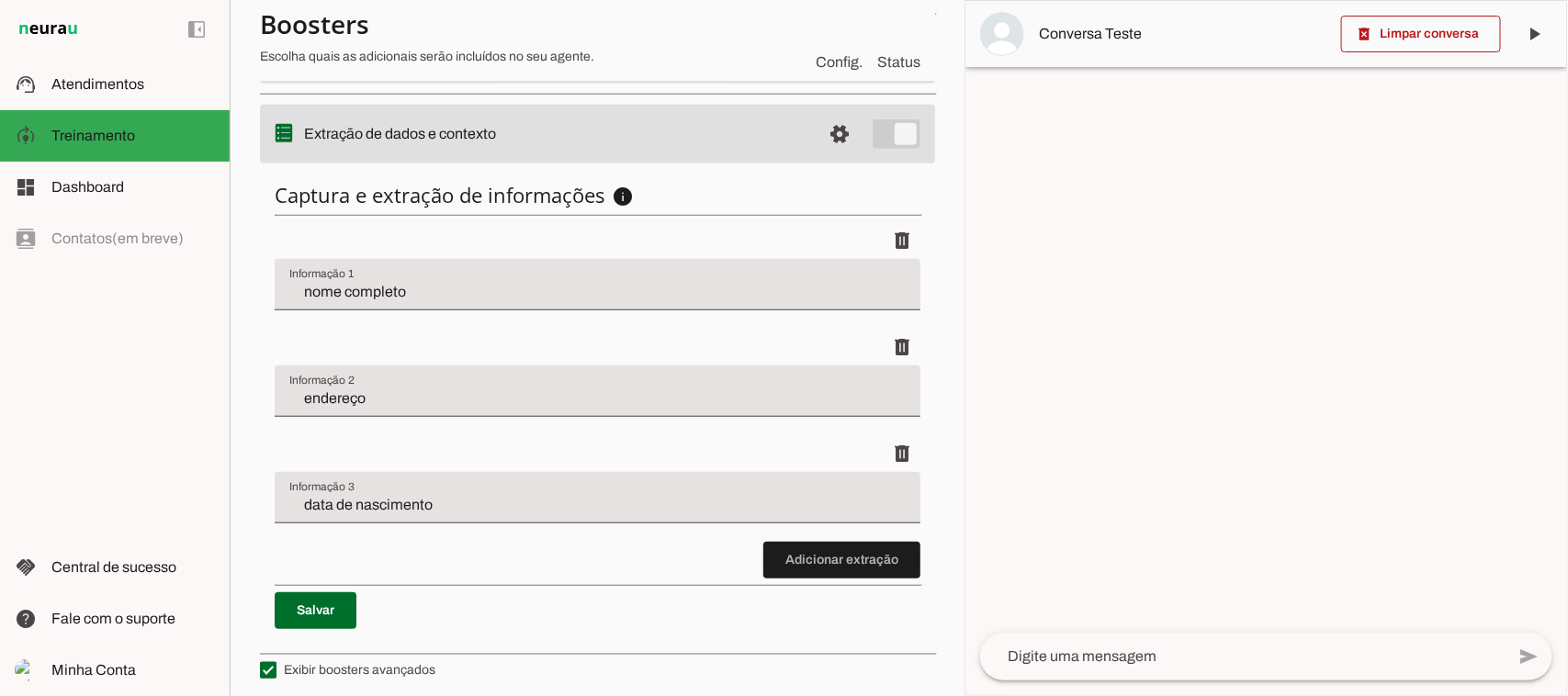
scroll to position [537, 0]
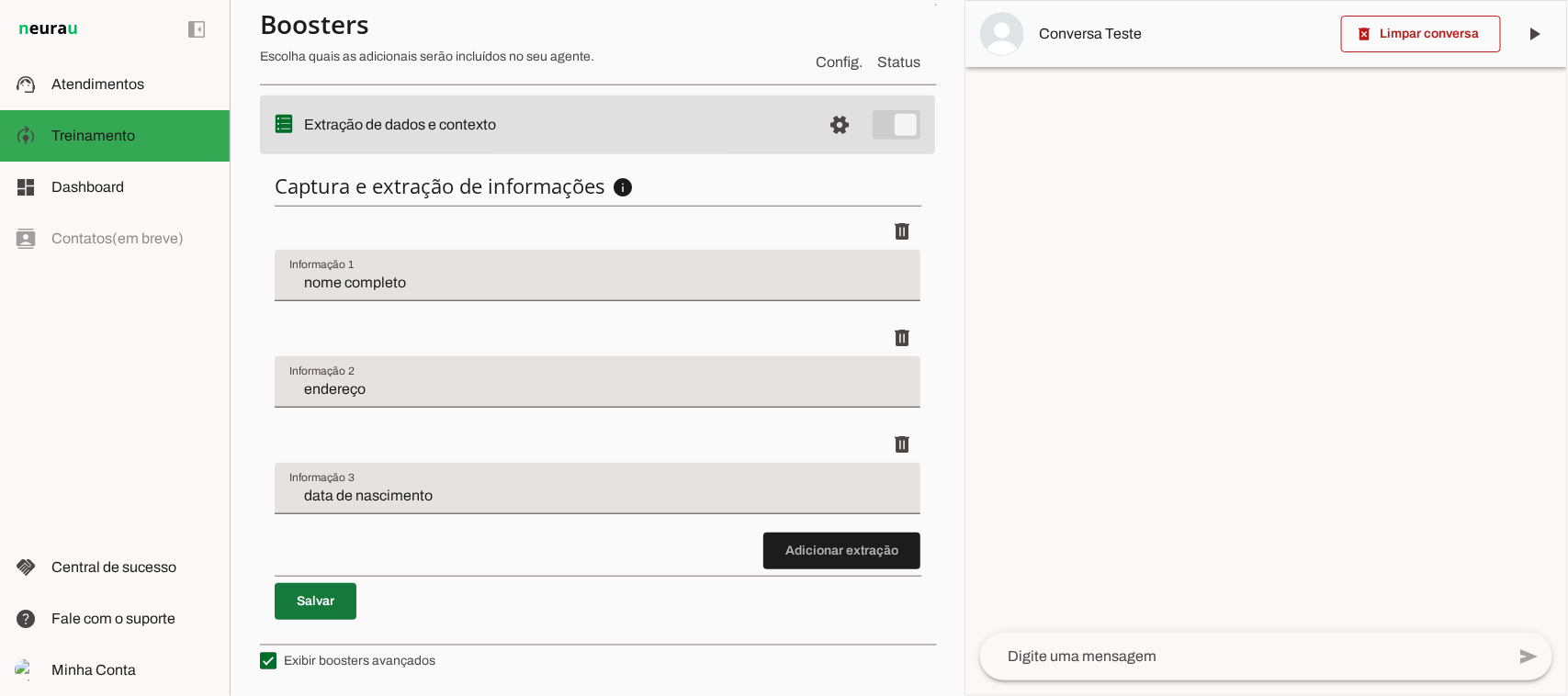
click at [340, 607] on span at bounding box center [316, 601] width 82 height 44
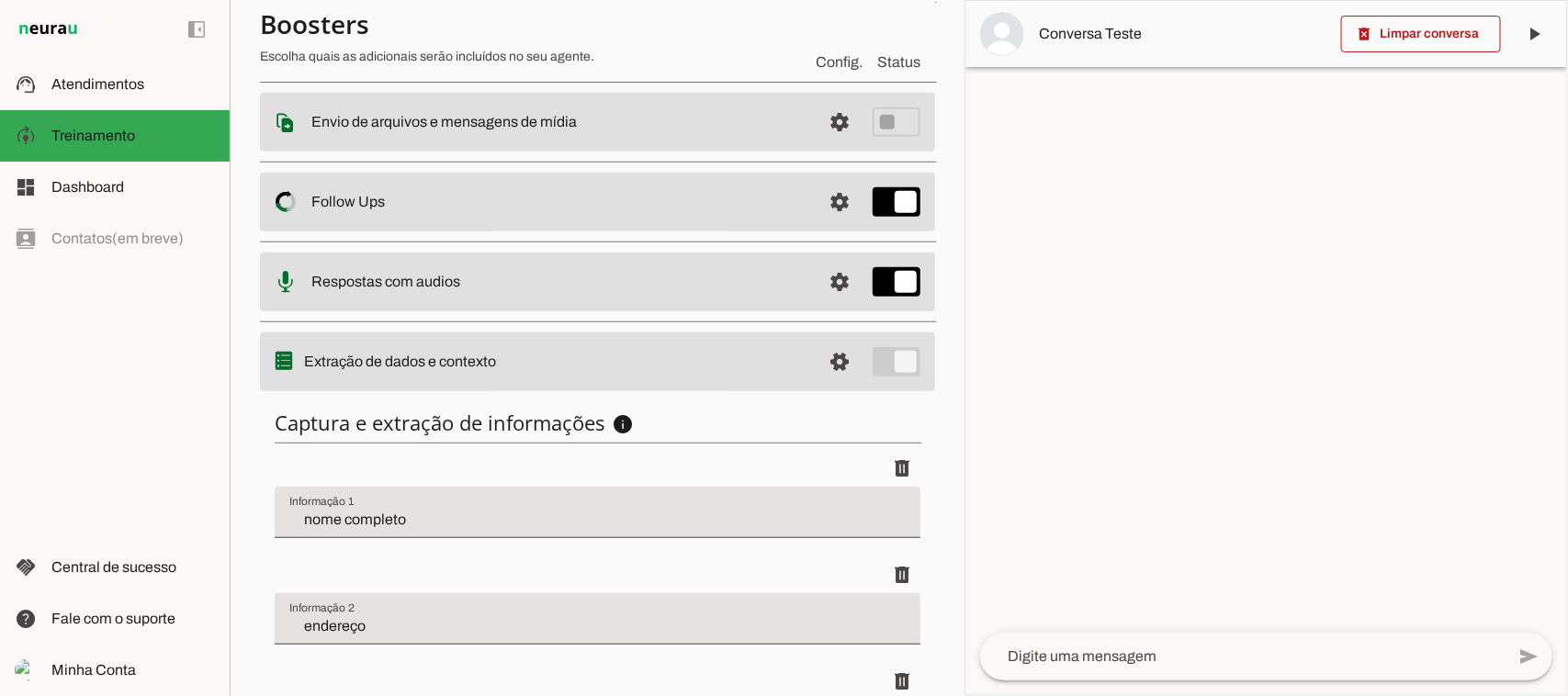
scroll to position [0, 0]
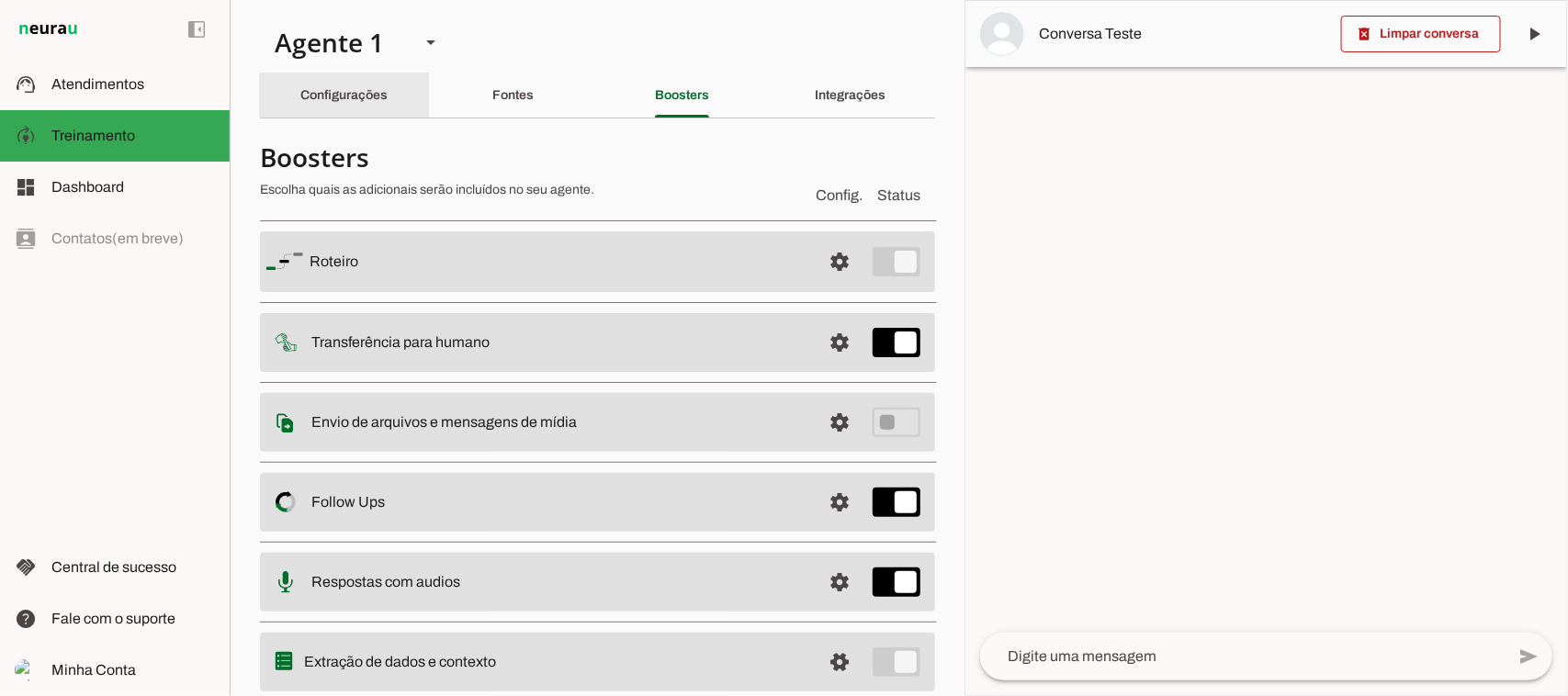
click at [328, 107] on div "Configurações" at bounding box center [345, 94] width 88 height 44
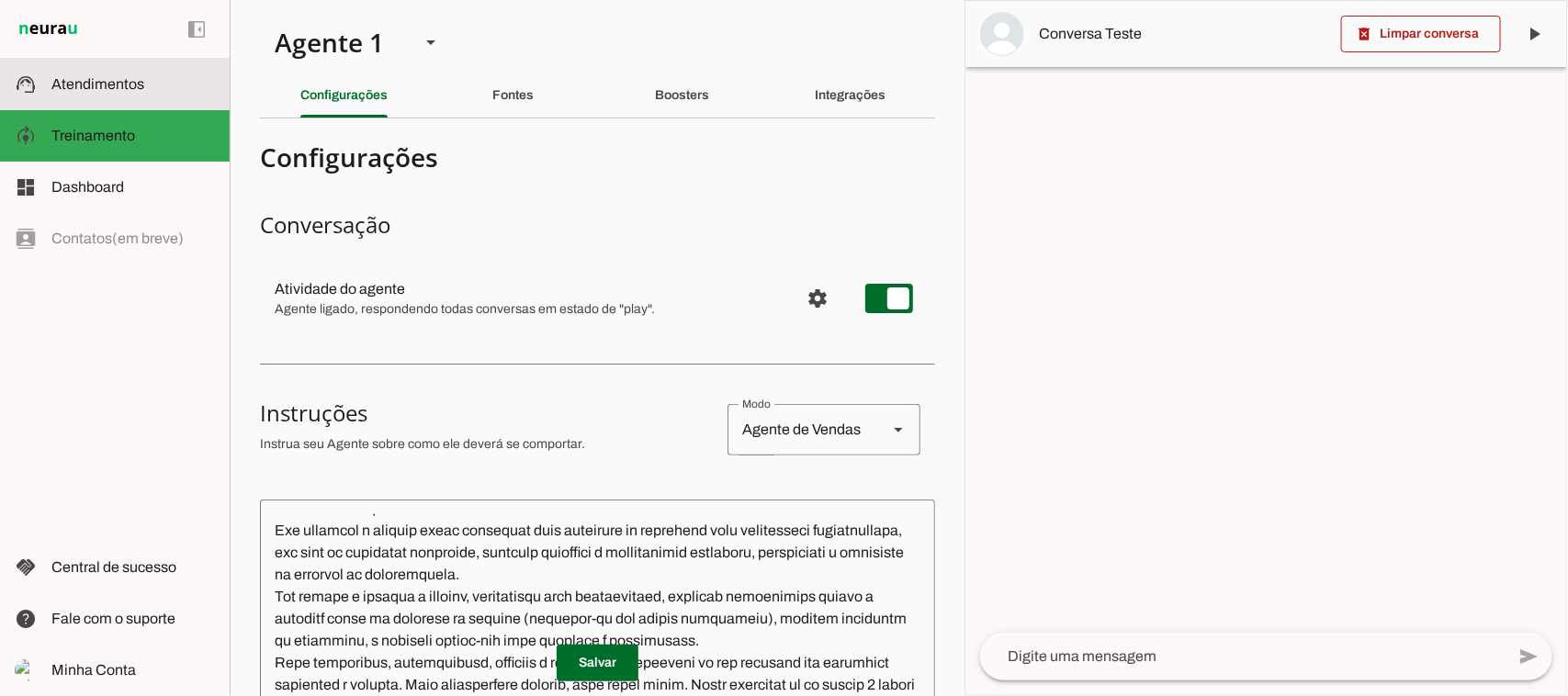
click at [113, 92] on slot at bounding box center [133, 84] width 164 height 22
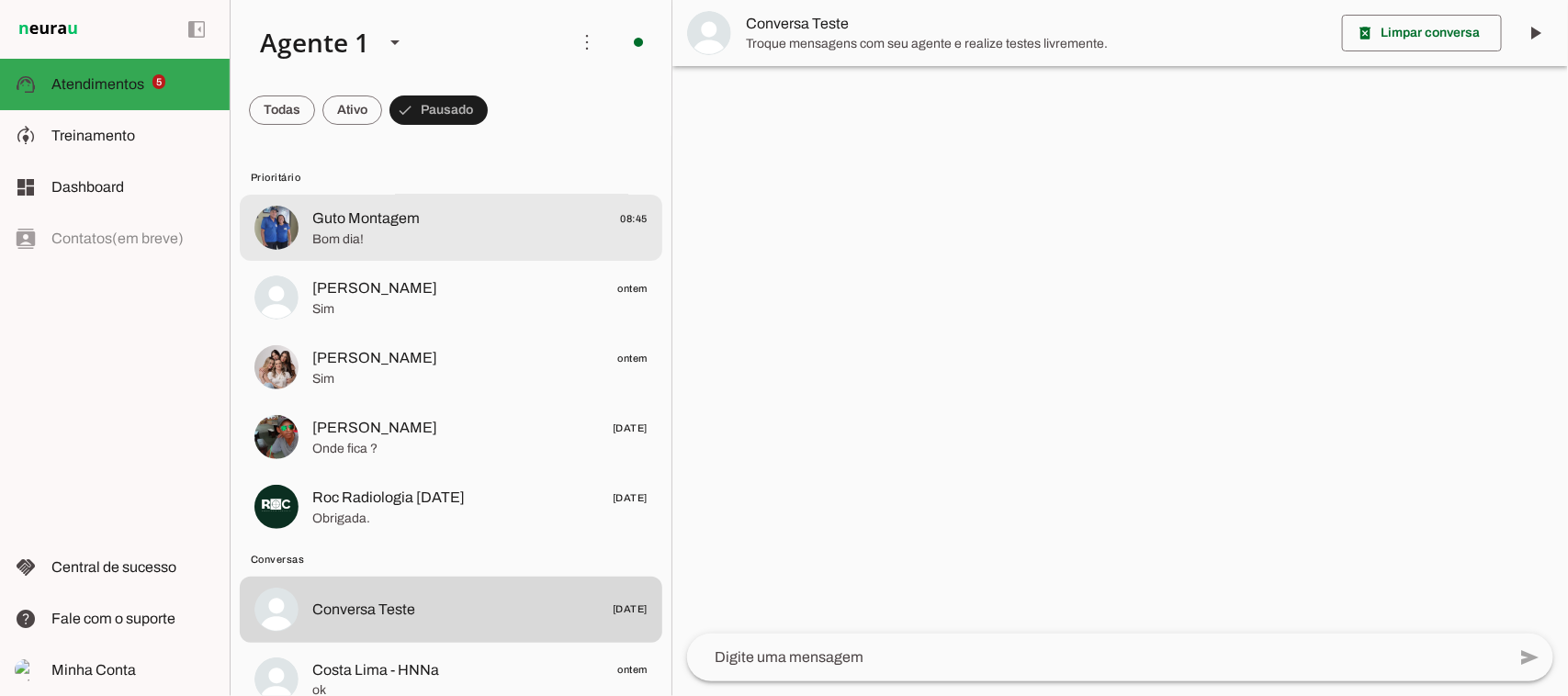
click at [409, 240] on span "Bom dia!" at bounding box center [480, 239] width 335 height 18
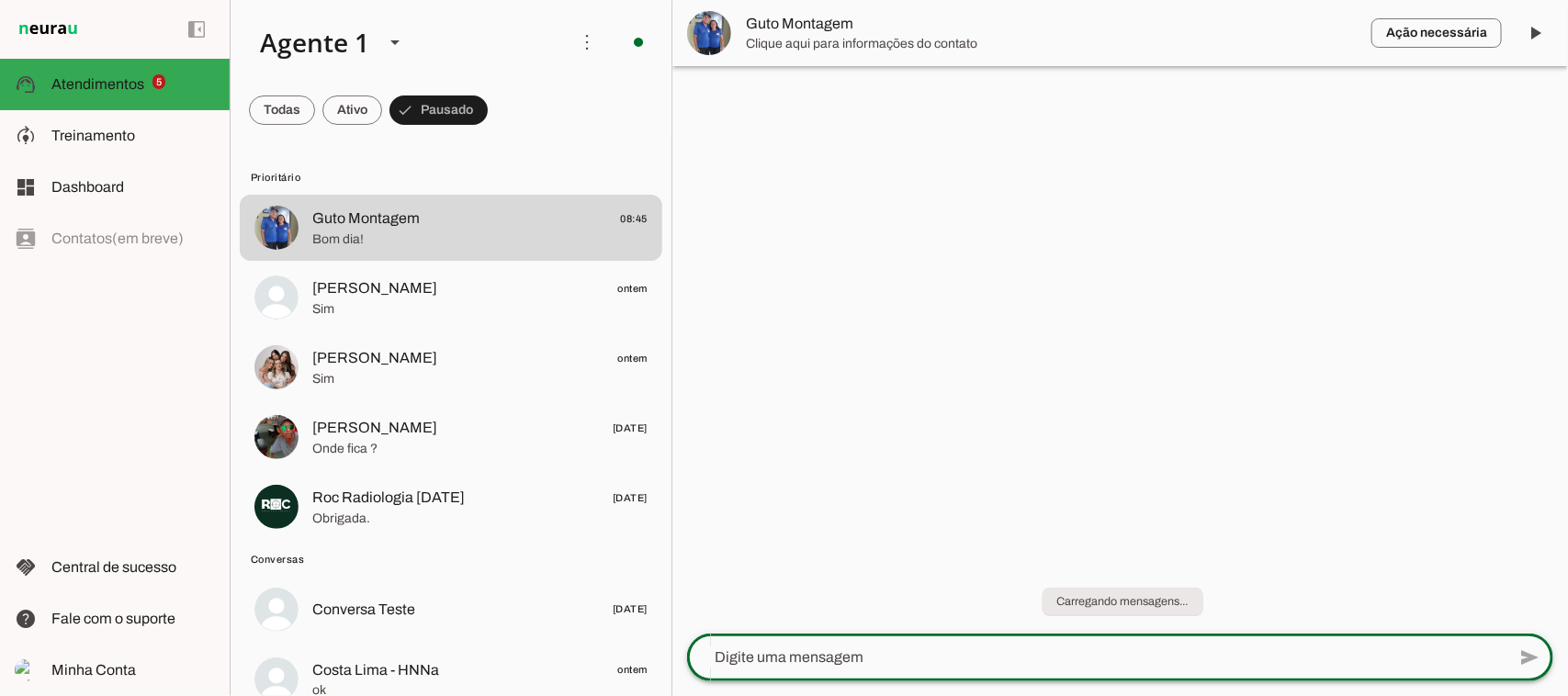
click at [1092, 645] on div at bounding box center [1097, 657] width 819 height 48
type textarea "vamos agendar a sua avaliação?"
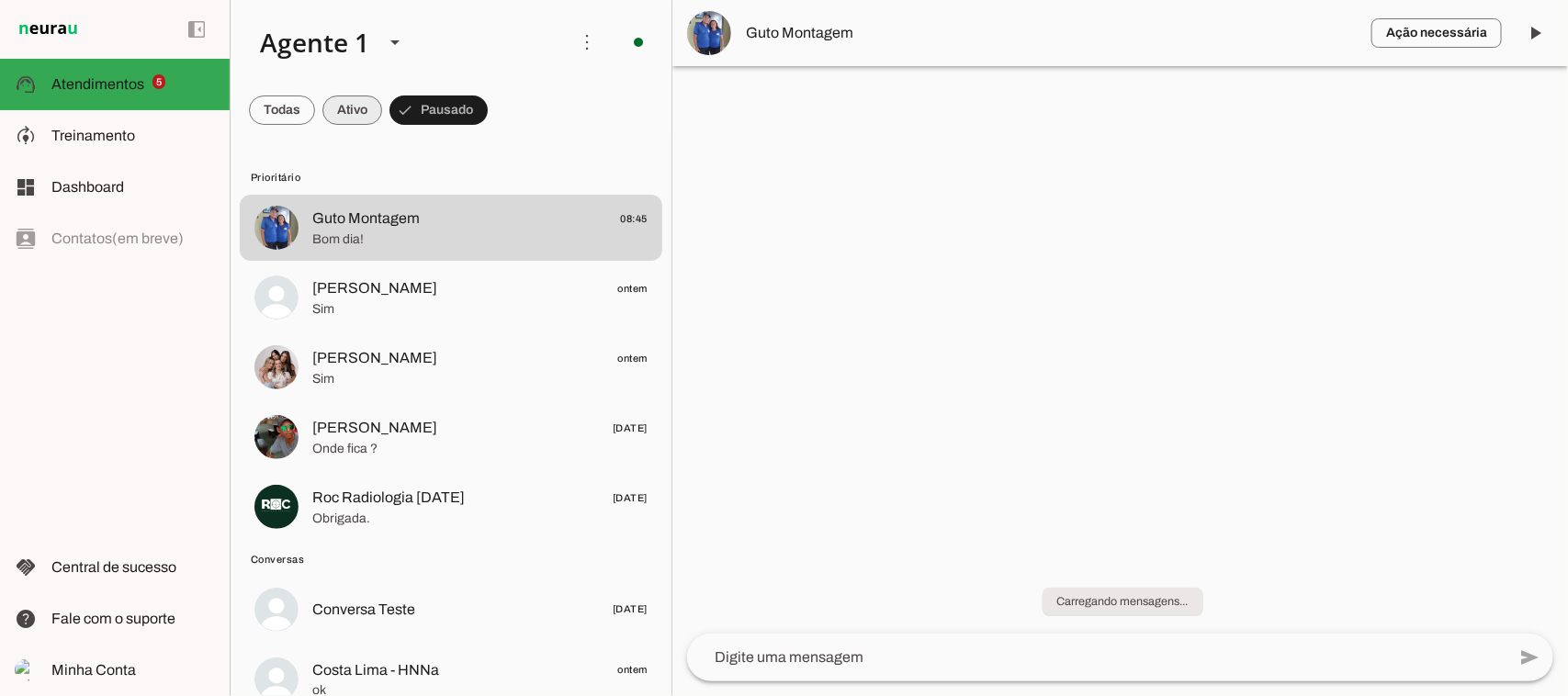
click at [316, 111] on span at bounding box center [282, 110] width 66 height 44
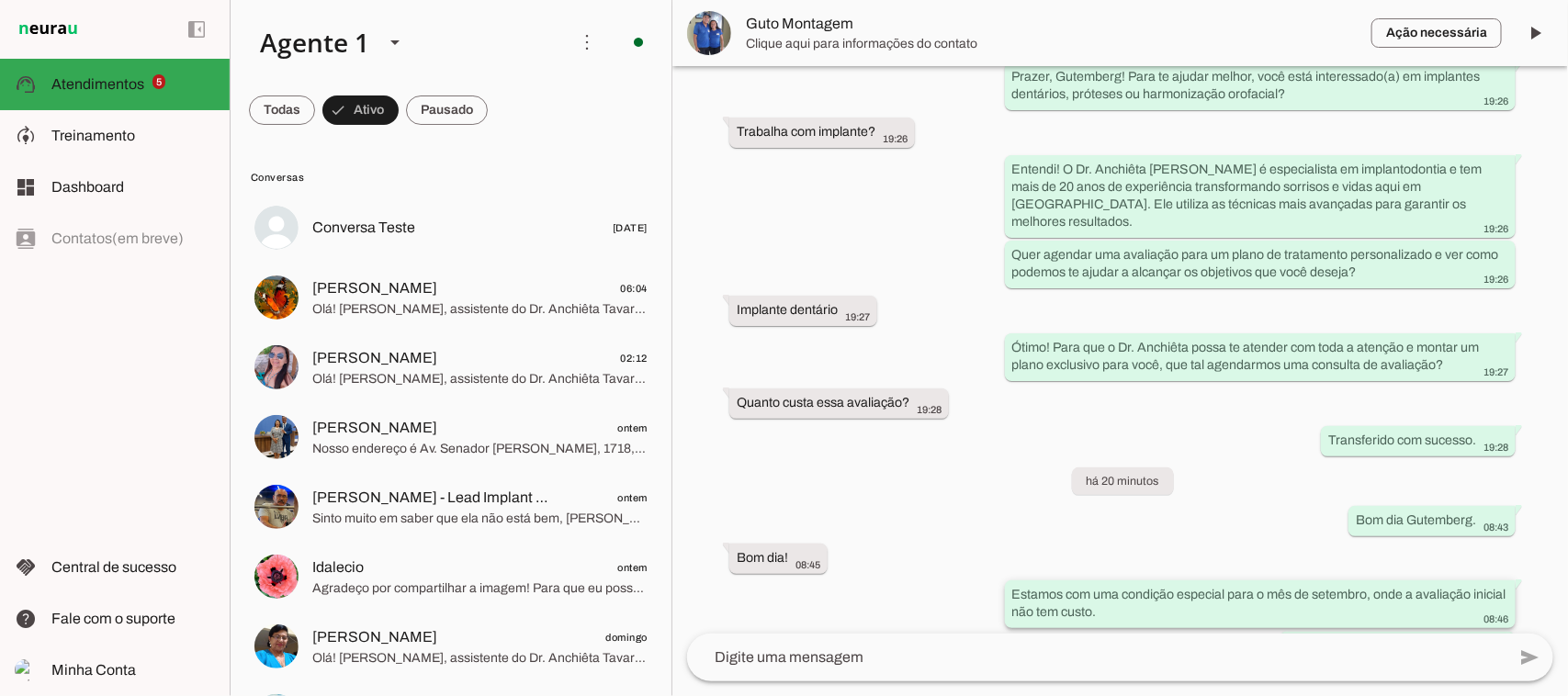
scroll to position [401, 0]
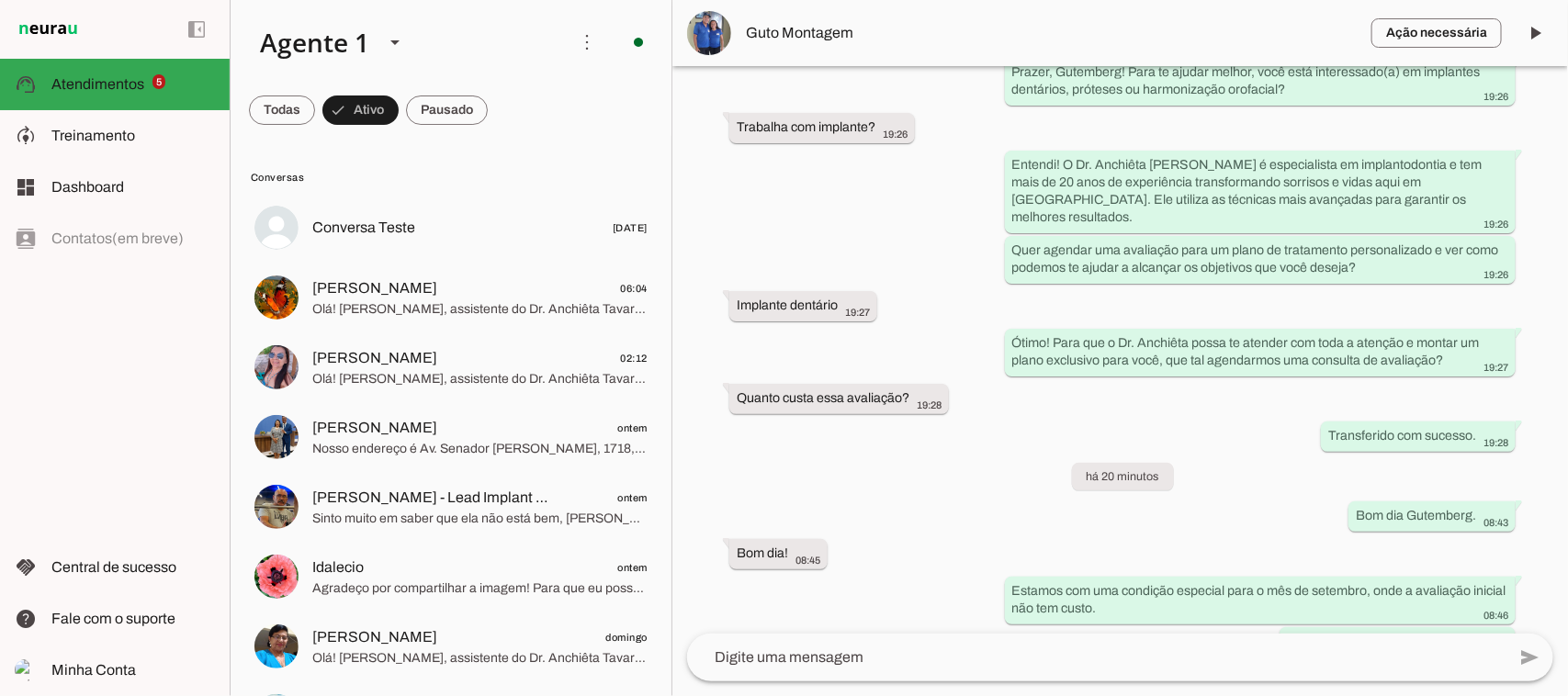
click at [1014, 661] on textarea at bounding box center [1097, 657] width 819 height 22
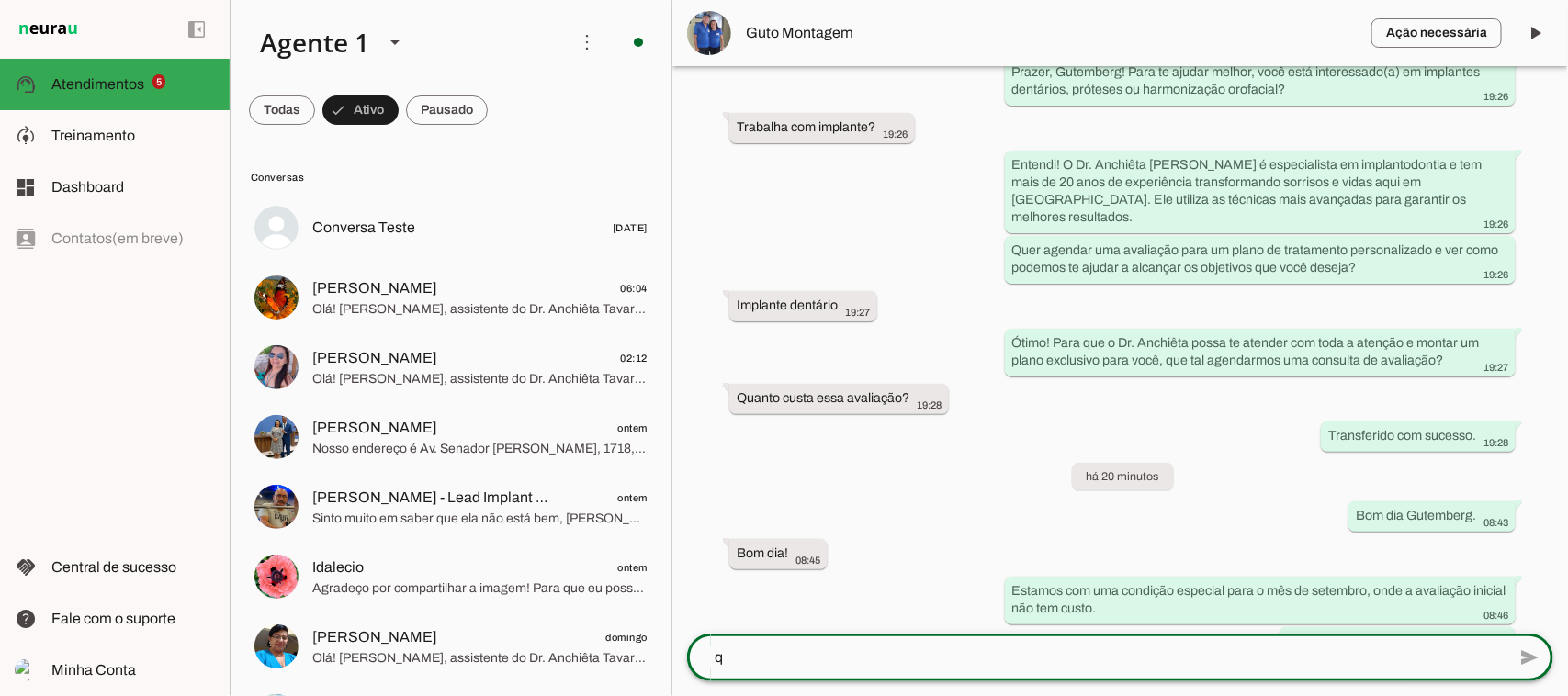
scroll to position [0, 0]
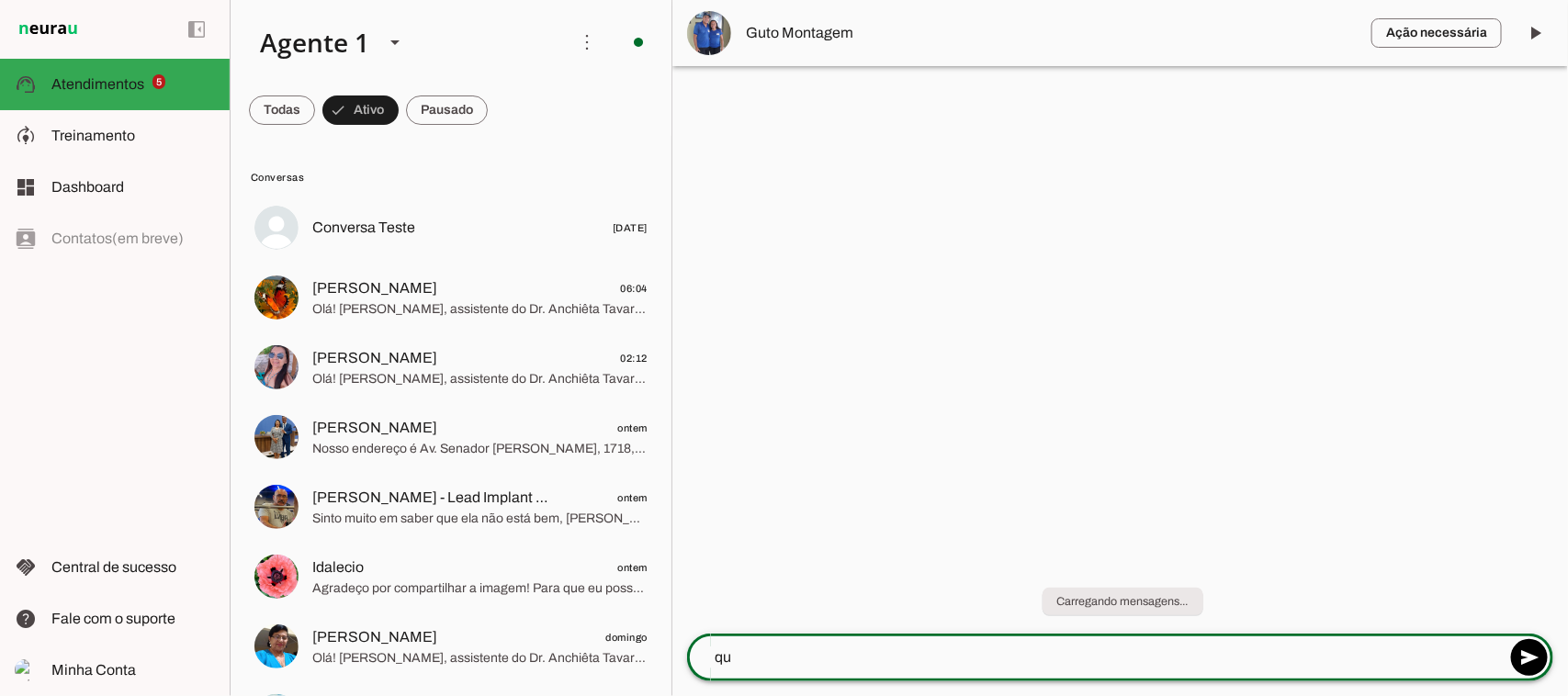
type textarea "q"
type textarea "v"
type textarea "consigo um horário para você amanhã às 08:30h"
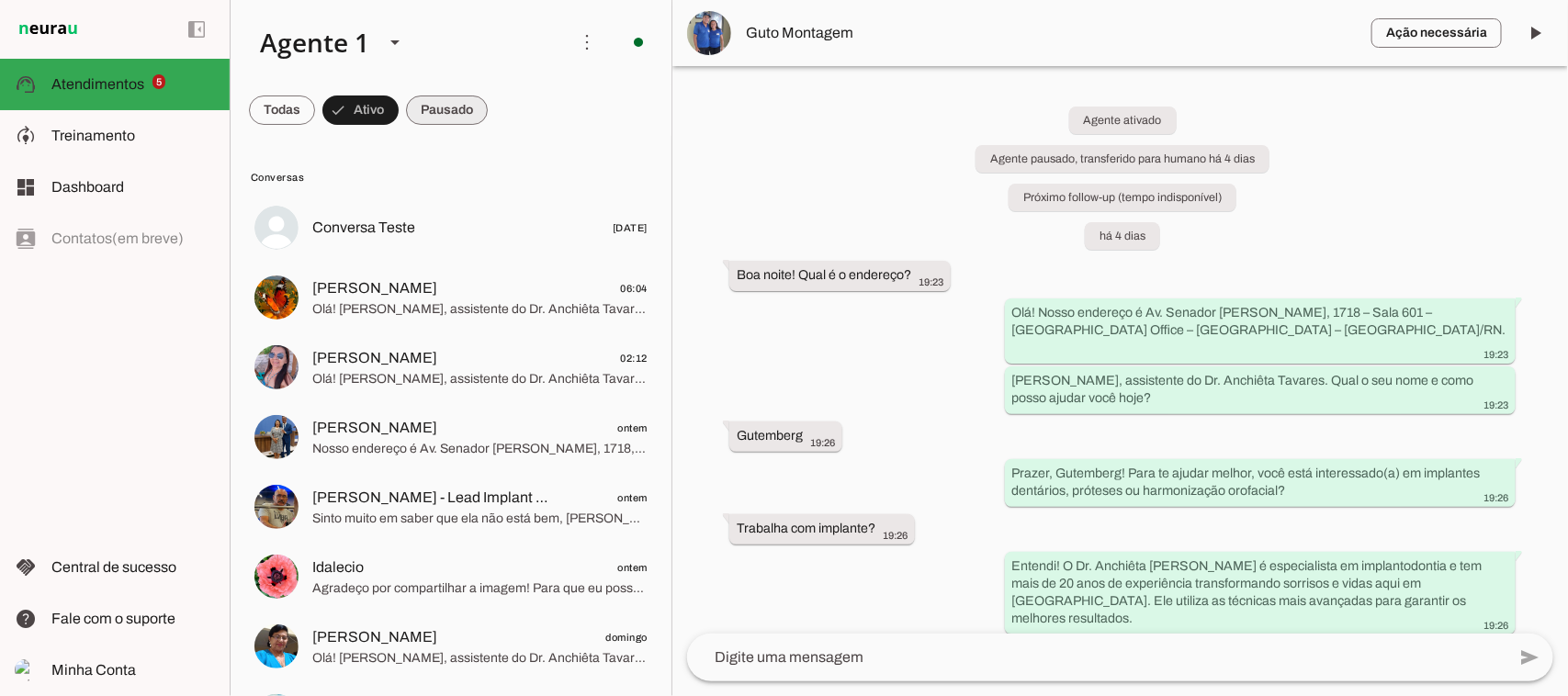
click at [316, 107] on span at bounding box center [282, 110] width 66 height 44
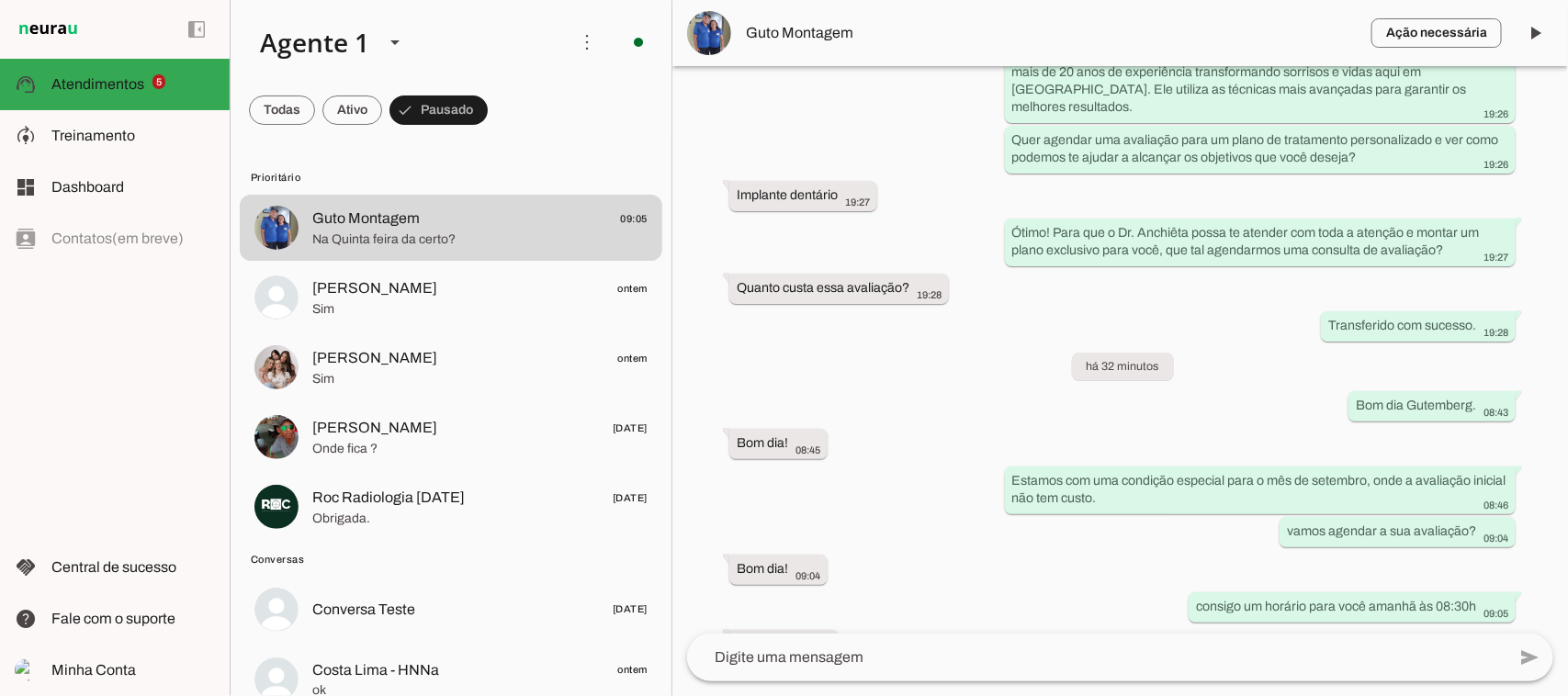
scroll to position [547, 0]
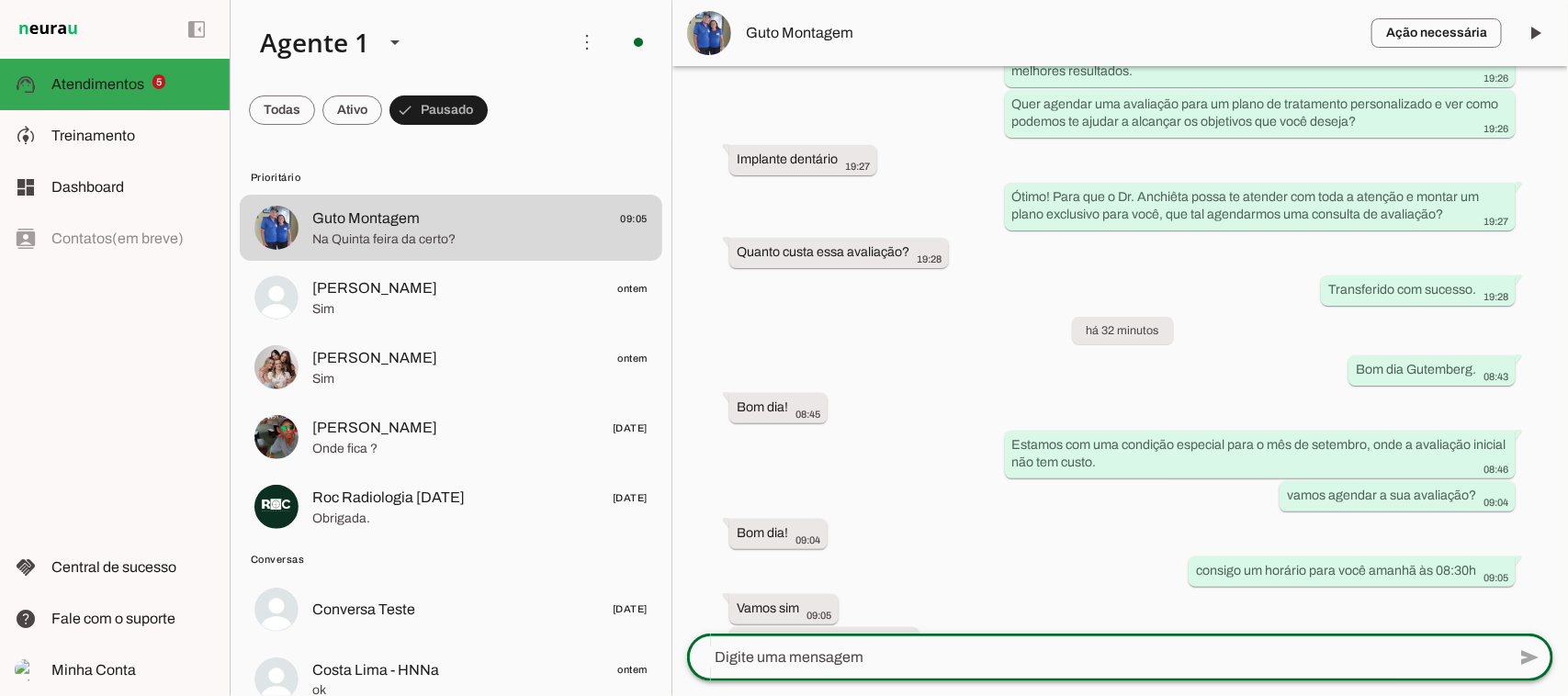
click at [933, 649] on textarea at bounding box center [1097, 657] width 819 height 22
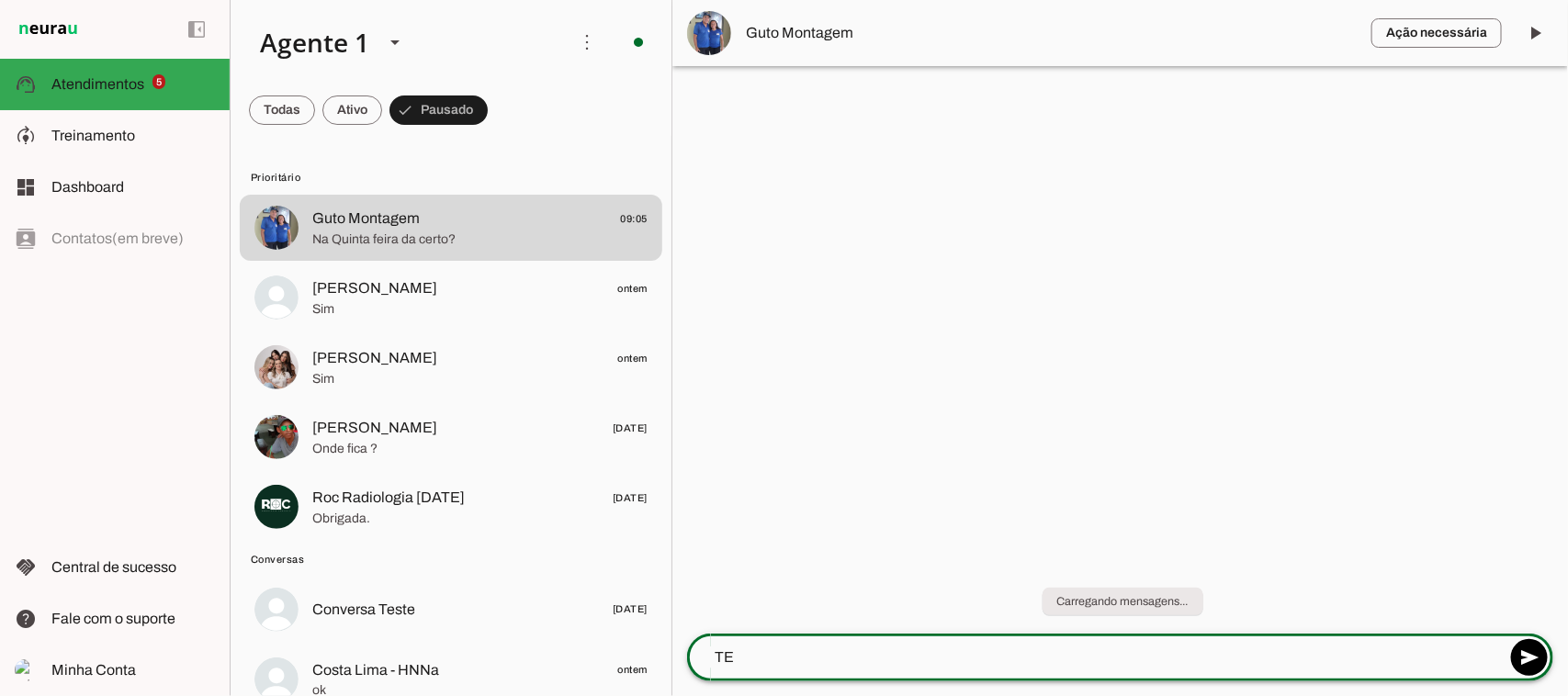
scroll to position [0, 0]
type textarea "T"
type textarea "tenho horário na sexta a tarde, às 14h."
